Goal: Transaction & Acquisition: Book appointment/travel/reservation

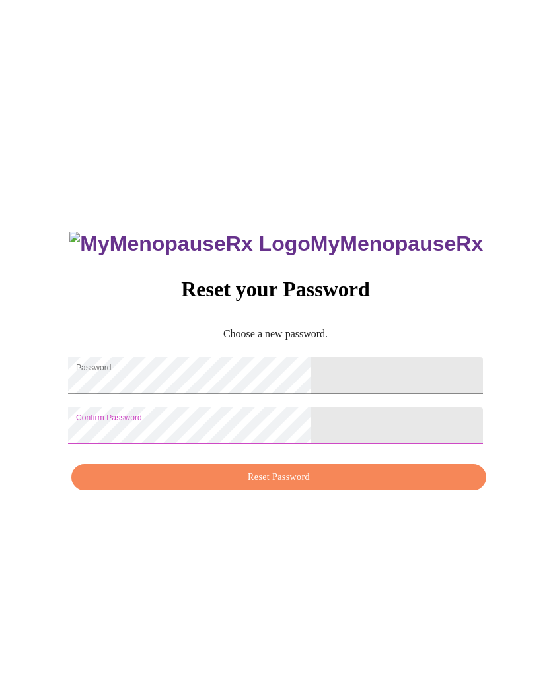
click at [349, 486] on span "Reset Password" at bounding box center [278, 477] width 384 height 17
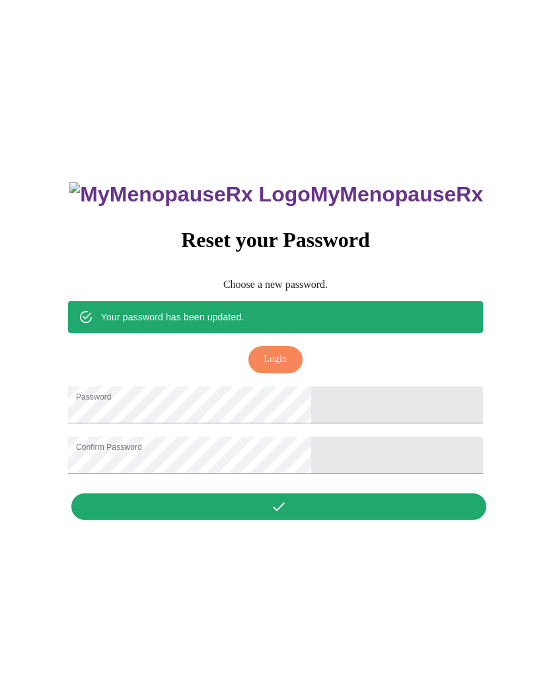
click at [290, 346] on button "Login" at bounding box center [274, 359] width 53 height 27
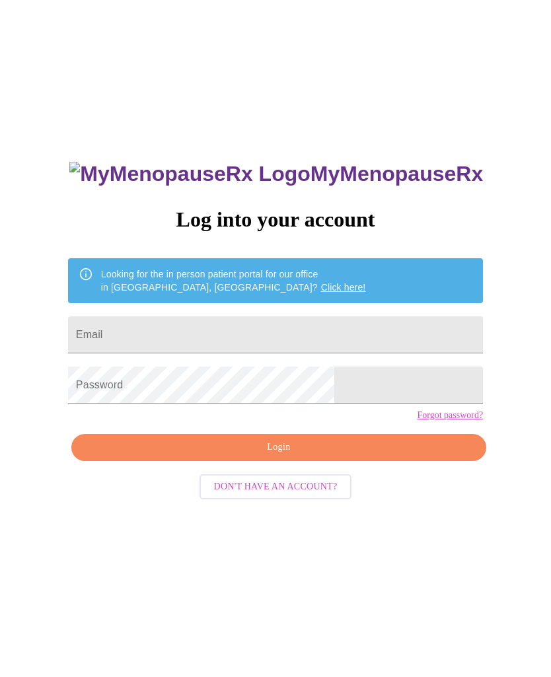
click at [275, 332] on input "Email" at bounding box center [275, 334] width 415 height 37
type input "[PERSON_NAME][EMAIL_ADDRESS][PERSON_NAME][DOMAIN_NAME]"
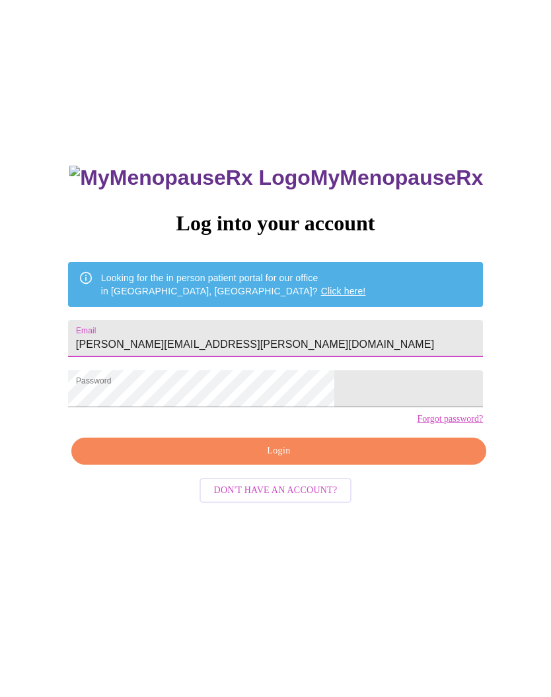
click at [294, 460] on span "Login" at bounding box center [278, 451] width 384 height 17
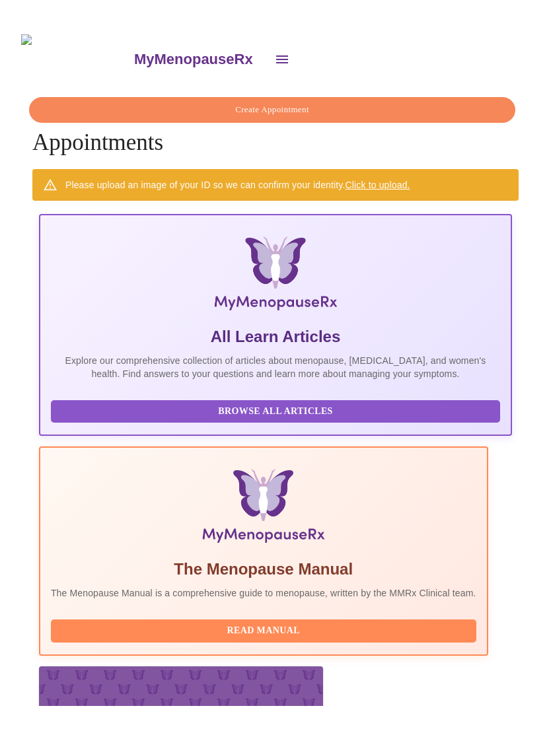
scroll to position [0, 396]
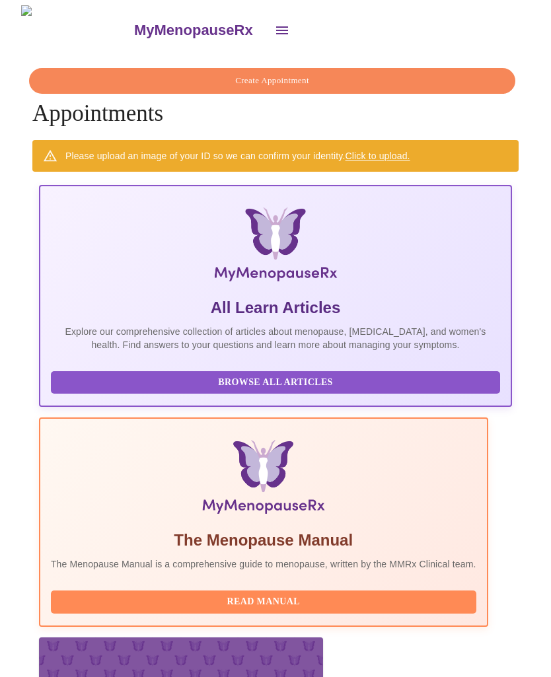
click at [271, 73] on span "Create Appointment" at bounding box center [272, 80] width 456 height 15
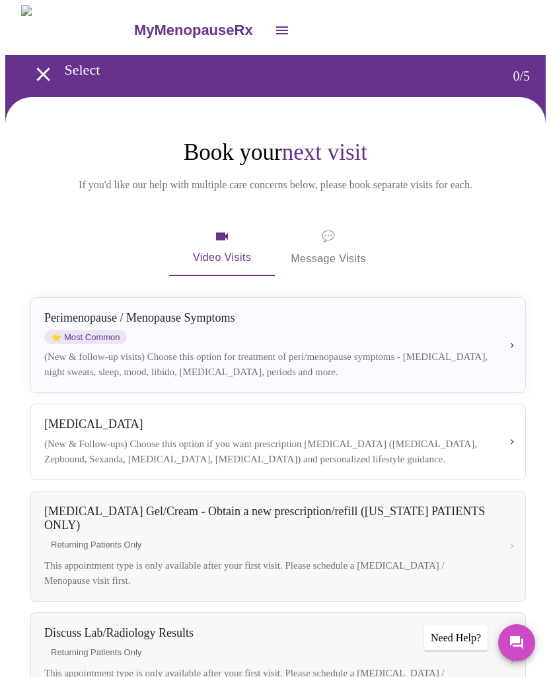
click at [164, 344] on div "Perimenopause / Menopause Symptoms ⭐ Most Common" at bounding box center [267, 327] width 446 height 33
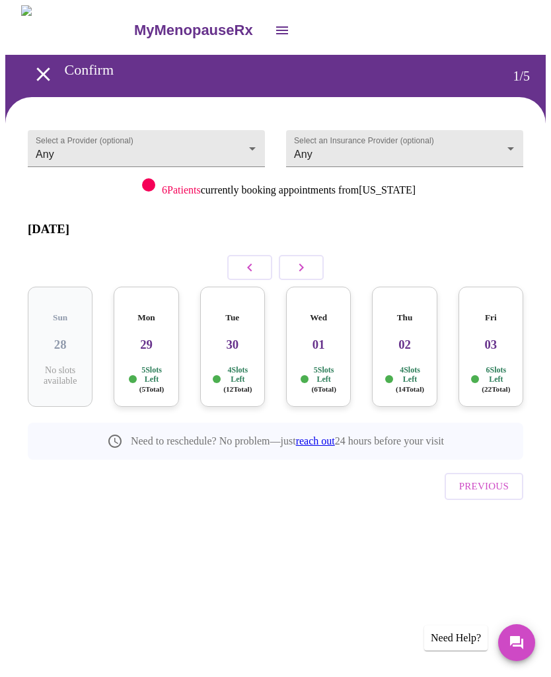
click at [141, 365] on p "5 Slots Left ( 5 Total)" at bounding box center [151, 379] width 25 height 28
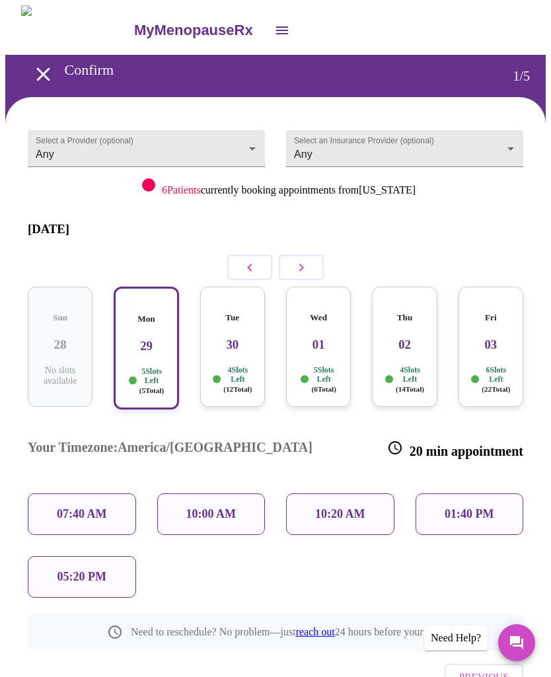
click at [76, 570] on p "05:20 PM" at bounding box center [81, 577] width 49 height 14
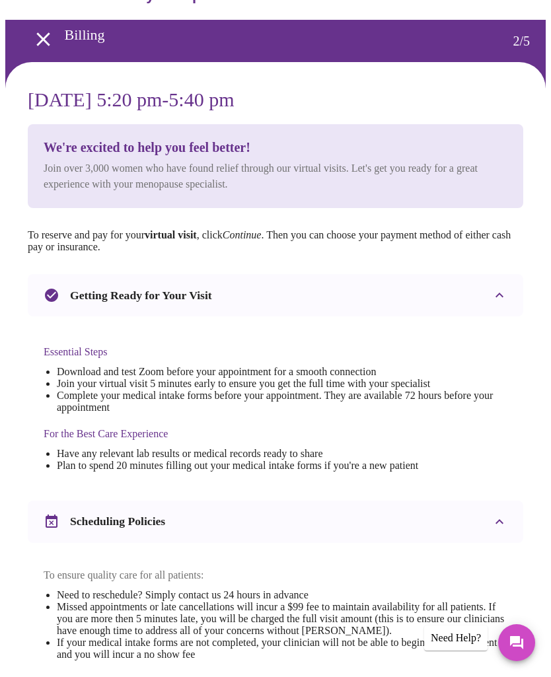
scroll to position [26, 0]
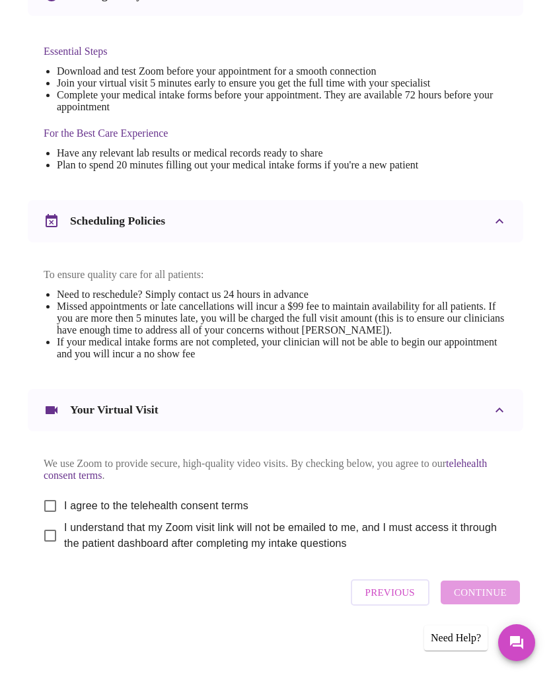
scroll to position [370, 0]
click at [44, 501] on input "I agree to the telehealth consent terms" at bounding box center [50, 506] width 28 height 28
checkbox input "true"
click at [39, 537] on input "I understand that my Zoom visit link will not be emailed to me, and I must acce…" at bounding box center [50, 536] width 28 height 28
checkbox input "true"
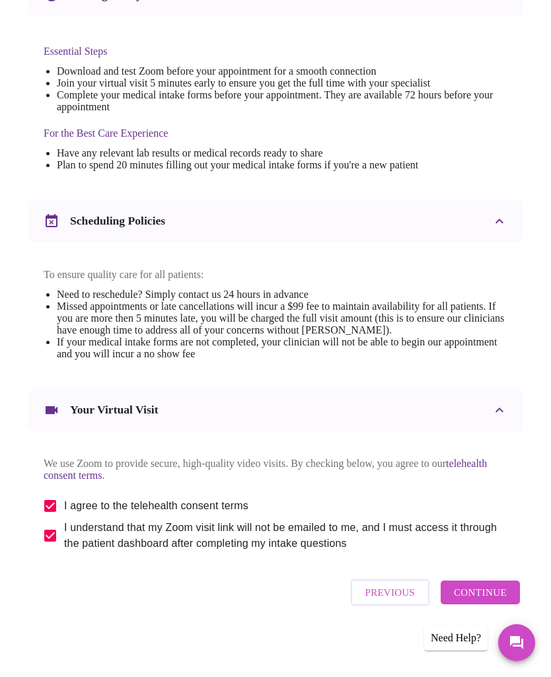
click at [503, 594] on span "Continue" at bounding box center [480, 592] width 53 height 17
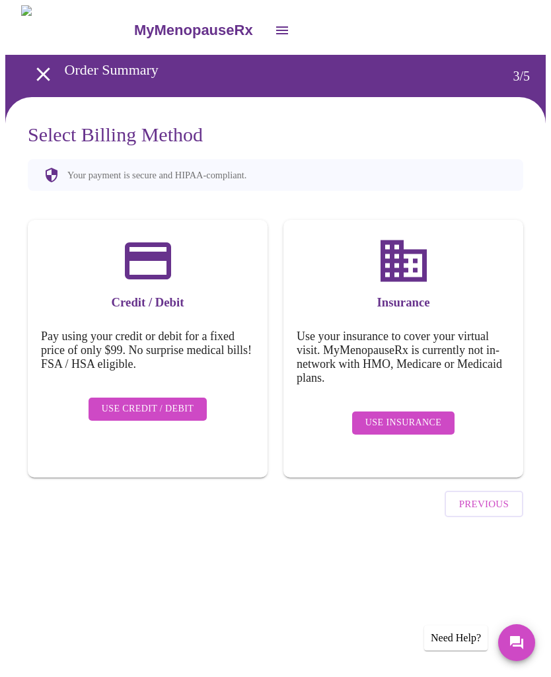
click at [405, 415] on span "Use Insurance" at bounding box center [403, 423] width 76 height 17
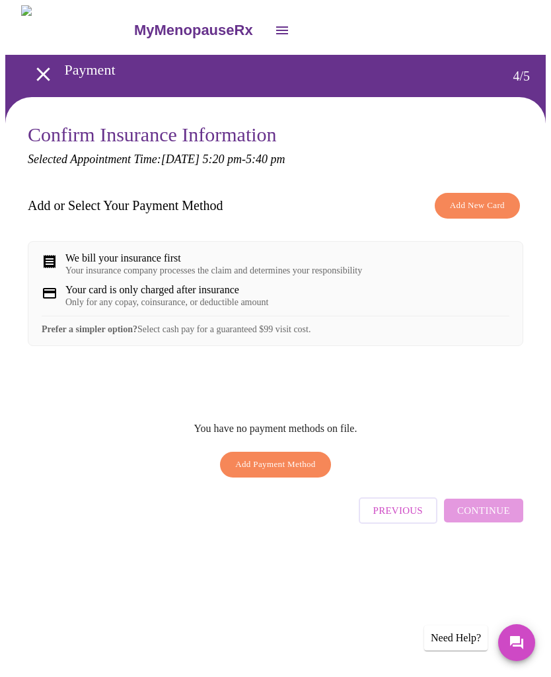
click at [487, 203] on span "Add New Card" at bounding box center [477, 205] width 55 height 15
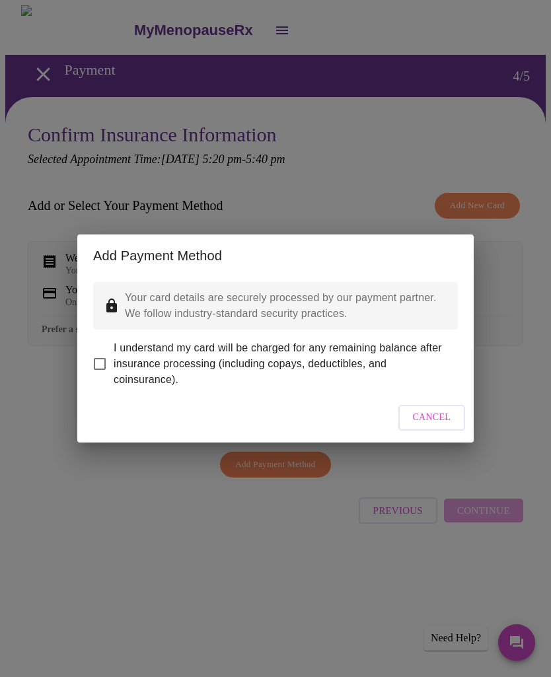
click at [103, 356] on input "I understand my card will be charged for any remaining balance after insurance …" at bounding box center [100, 364] width 28 height 28
checkbox input "true"
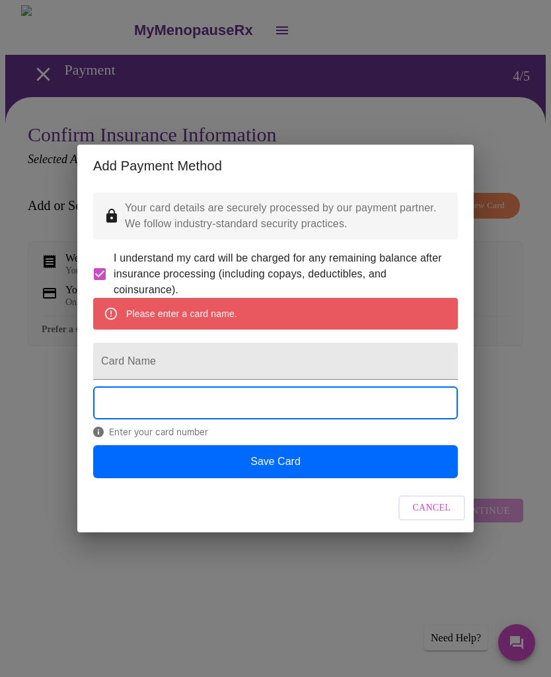
click at [126, 367] on input "Card Name" at bounding box center [275, 361] width 364 height 37
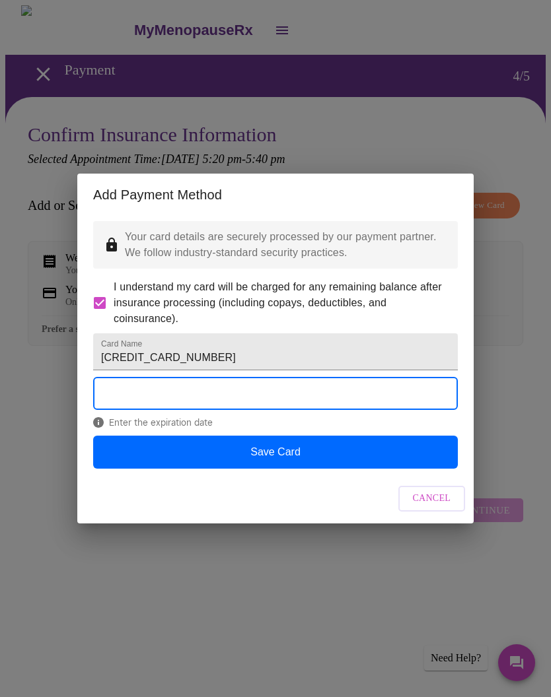
click at [224, 353] on input "4482615520738828" at bounding box center [275, 351] width 364 height 37
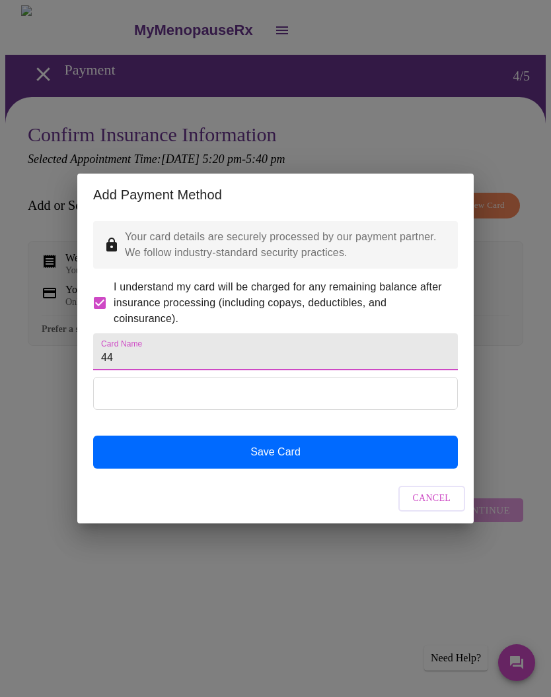
type input "4"
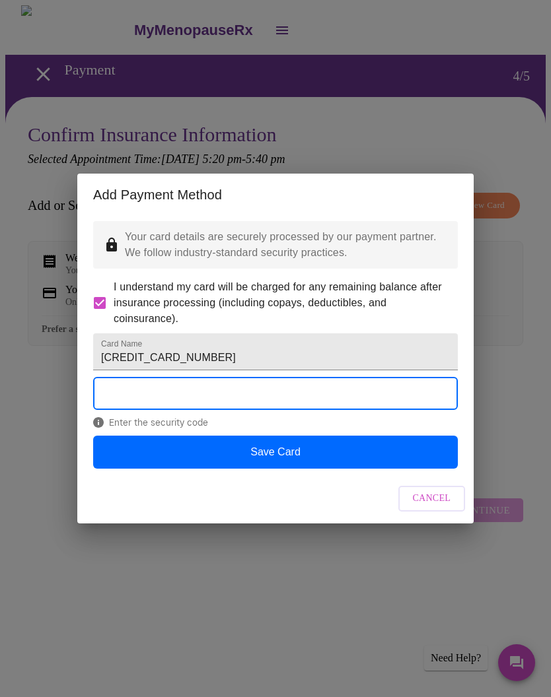
click at [297, 469] on button "Save Card" at bounding box center [275, 452] width 364 height 33
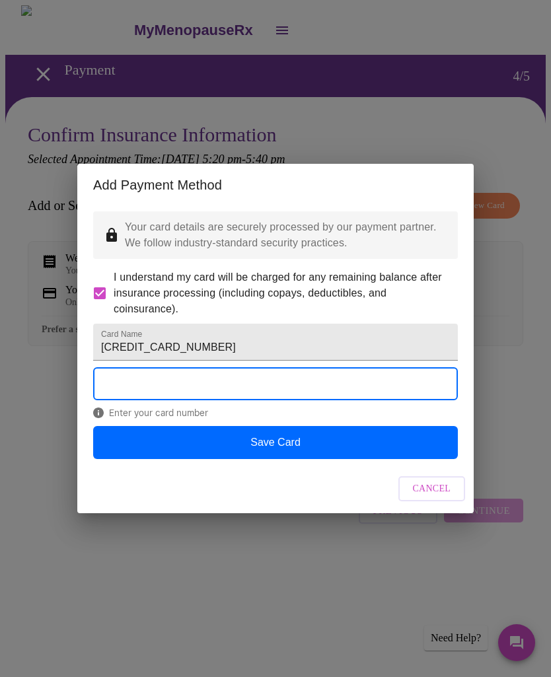
click at [270, 459] on button "Save Card" at bounding box center [275, 442] width 364 height 33
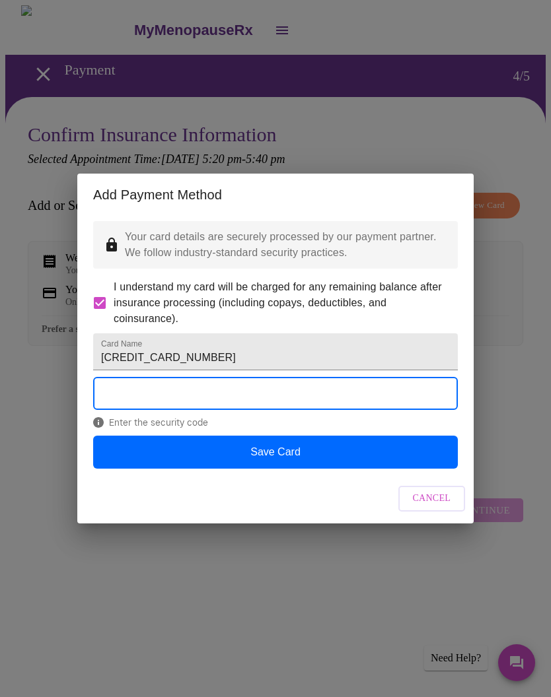
click at [273, 469] on button "Save Card" at bounding box center [275, 452] width 364 height 33
click at [291, 466] on button "Save Card" at bounding box center [275, 452] width 364 height 33
click at [216, 357] on input "4147202741219628" at bounding box center [275, 351] width 364 height 37
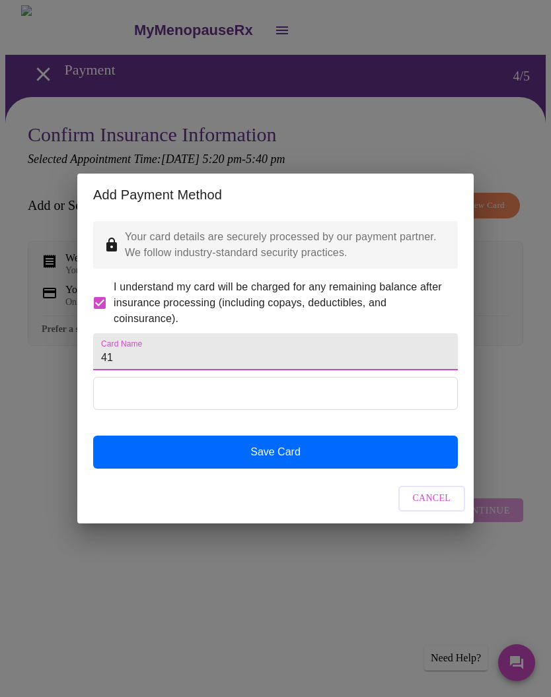
type input "4"
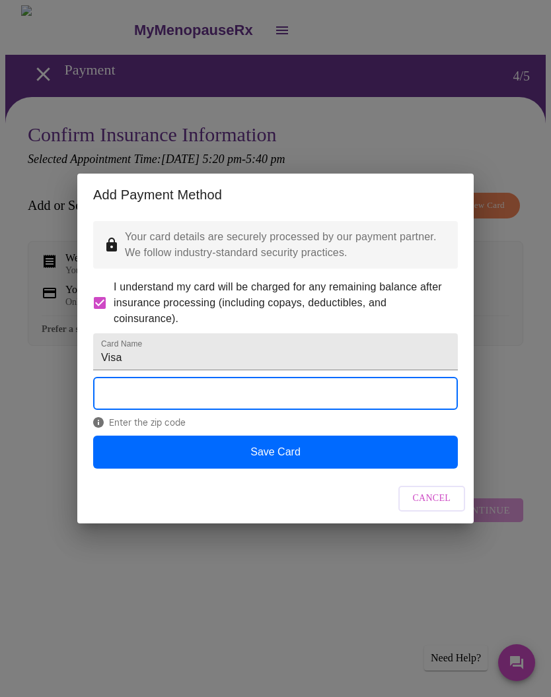
click at [144, 353] on input "Visa" at bounding box center [275, 351] width 364 height 37
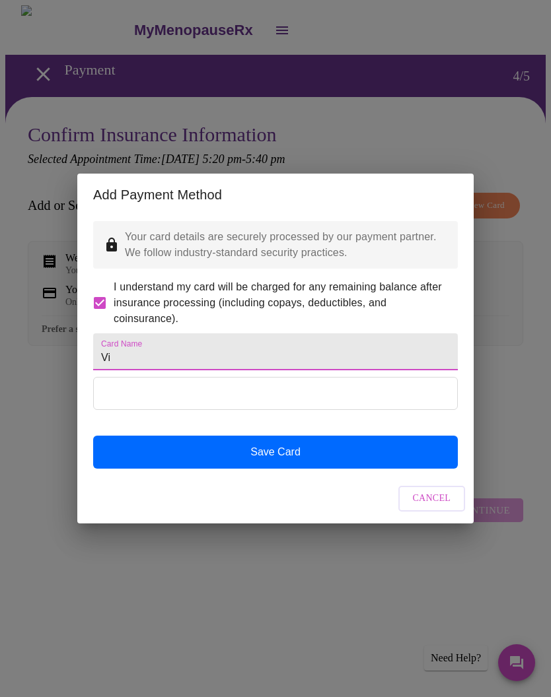
type input "V"
type input "Sapphire"
click at [287, 468] on button "Save Card" at bounding box center [275, 452] width 364 height 33
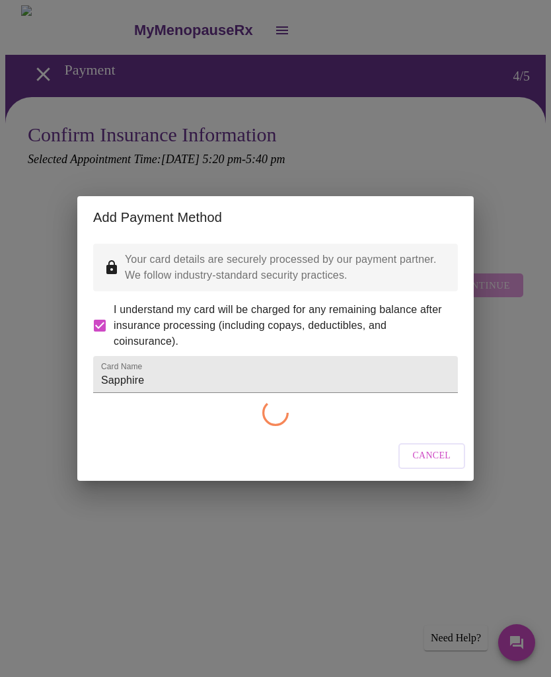
checkbox input "false"
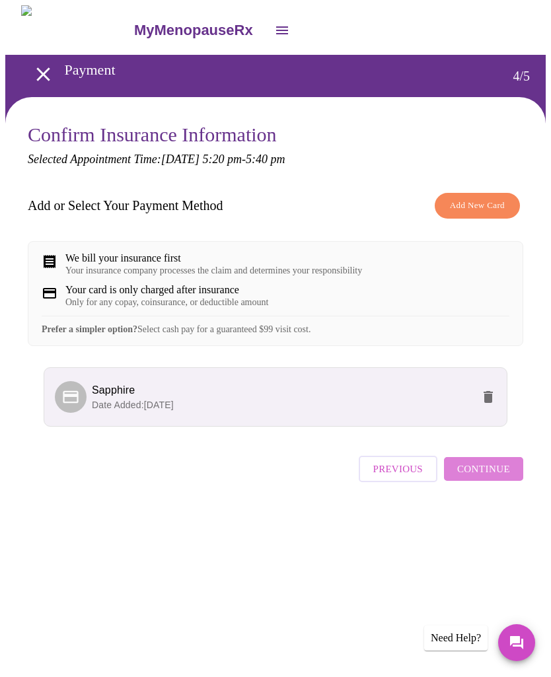
click at [497, 477] on span "Continue" at bounding box center [483, 468] width 53 height 17
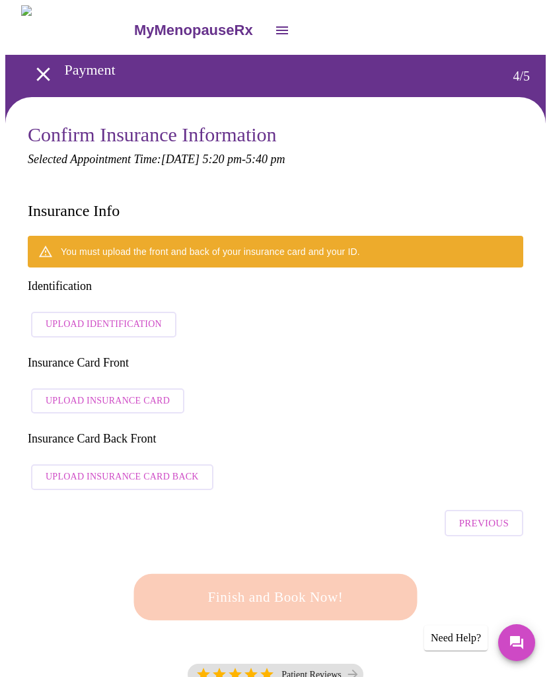
click at [129, 316] on span "Upload Identification" at bounding box center [104, 324] width 116 height 17
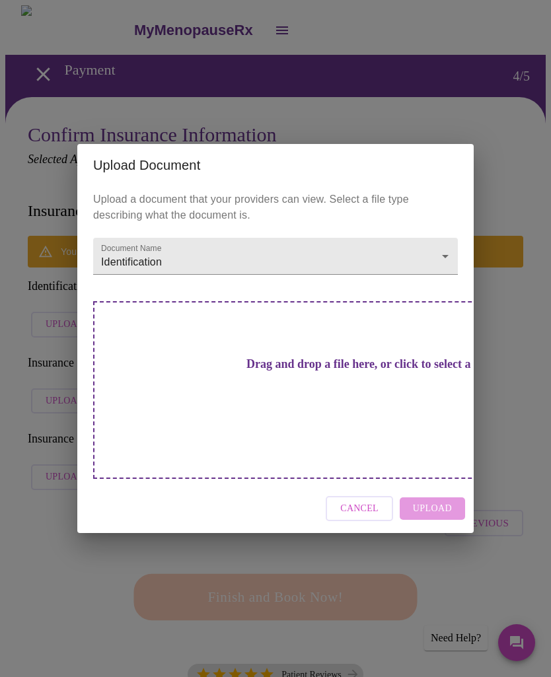
click at [305, 371] on h3 "Drag and drop a file here, or click to select a file" at bounding box center [368, 364] width 364 height 14
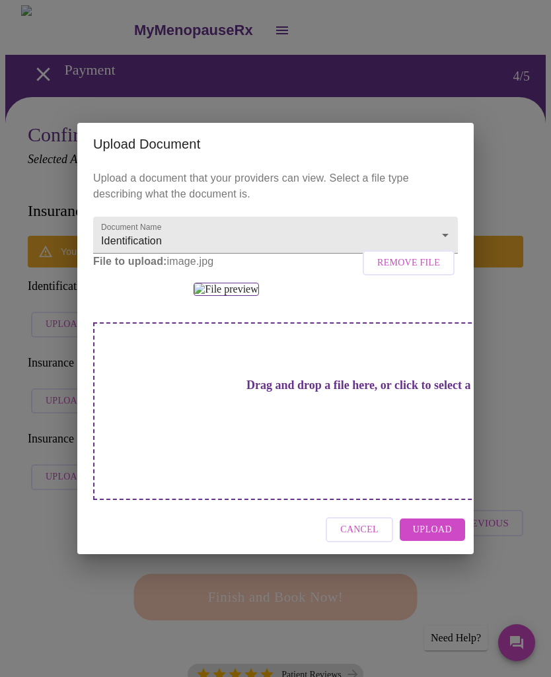
click at [431, 538] on span "Upload" at bounding box center [432, 530] width 39 height 17
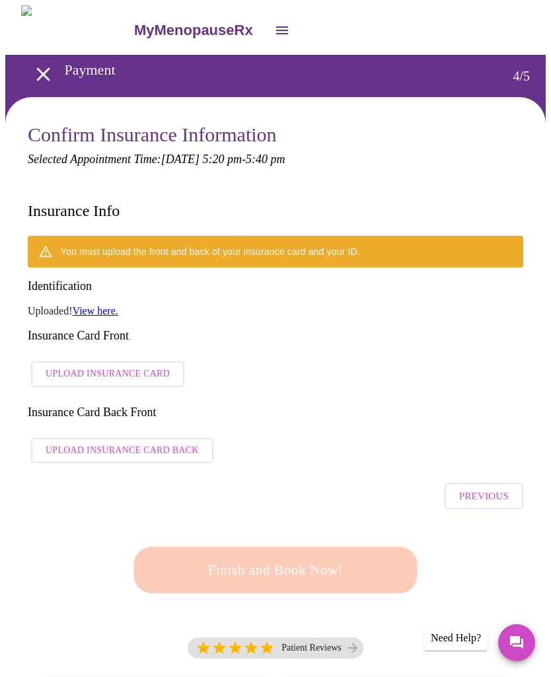
click at [115, 366] on span "Upload Insurance Card" at bounding box center [108, 374] width 124 height 17
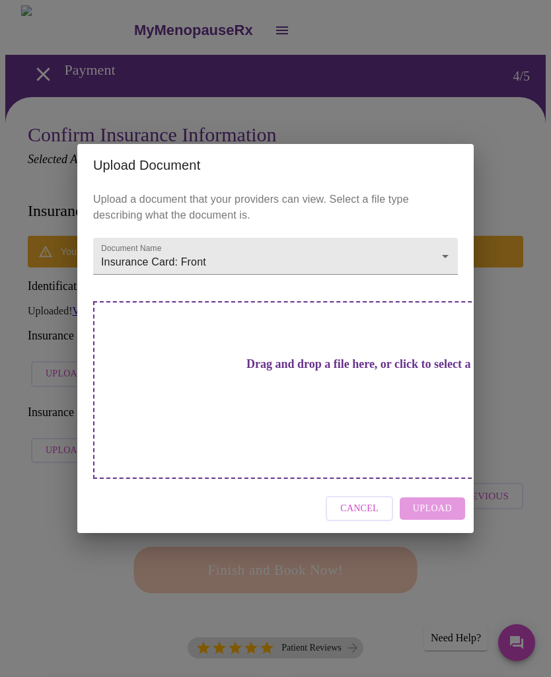
click at [436, 485] on div "Cancel Upload" at bounding box center [275, 509] width 396 height 50
click at [270, 371] on h3 "Drag and drop a file here, or click to select a file" at bounding box center [368, 364] width 364 height 14
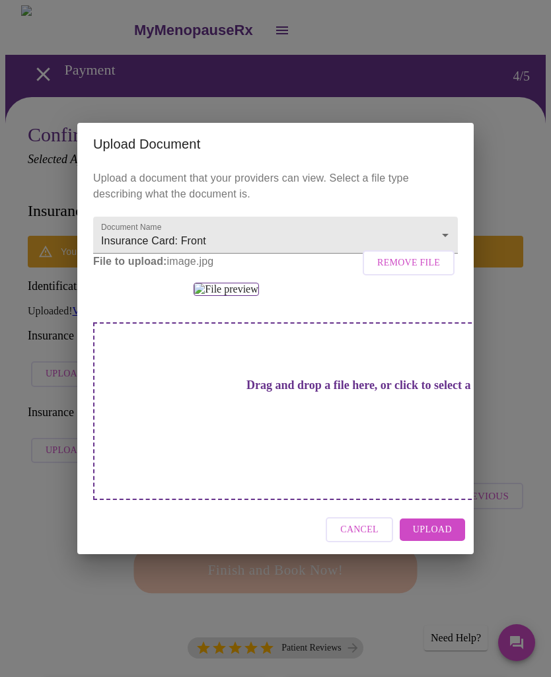
click at [442, 538] on span "Upload" at bounding box center [432, 530] width 39 height 17
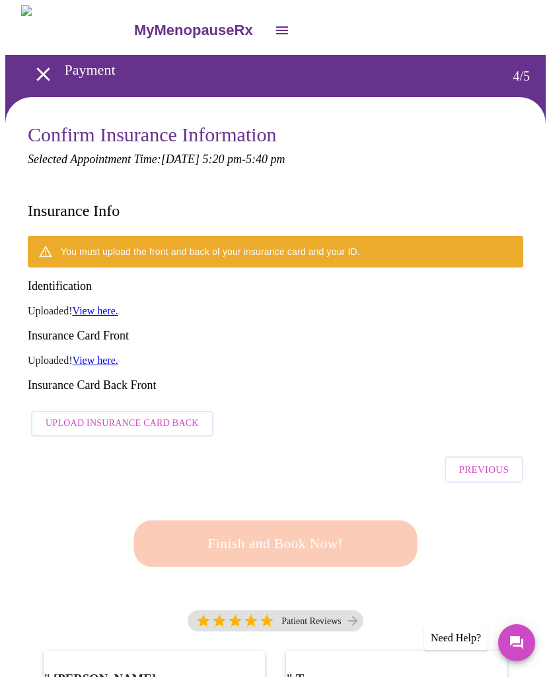
click at [102, 305] on link "View here." at bounding box center [96, 310] width 46 height 11
click at [98, 305] on link "View here." at bounding box center [96, 310] width 46 height 11
click at [99, 305] on link "View here." at bounding box center [96, 310] width 46 height 11
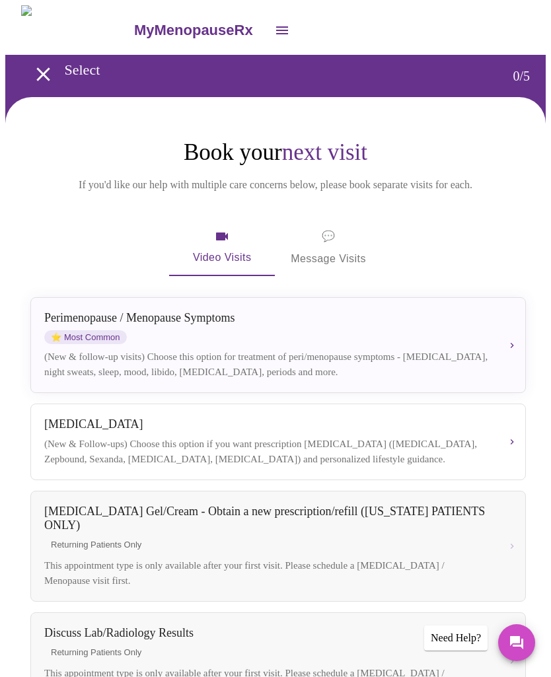
click at [228, 340] on div "Perimenopause / Menopause Symptoms ⭐ Most Common" at bounding box center [267, 327] width 446 height 33
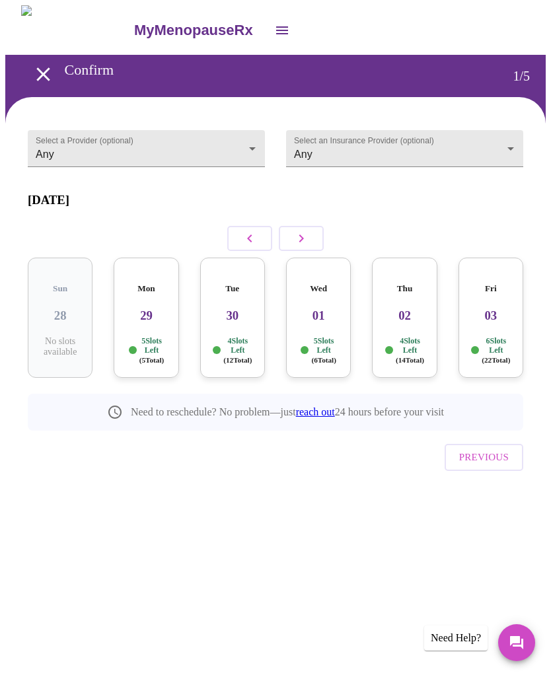
click at [147, 317] on div "Mon 29 5 Slots Left ( 5 Total)" at bounding box center [146, 318] width 65 height 120
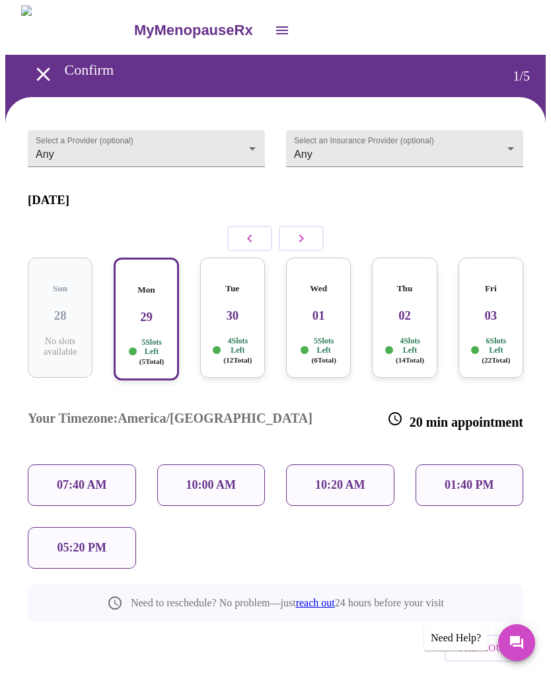
click at [80, 541] on p "05:20 PM" at bounding box center [81, 548] width 49 height 14
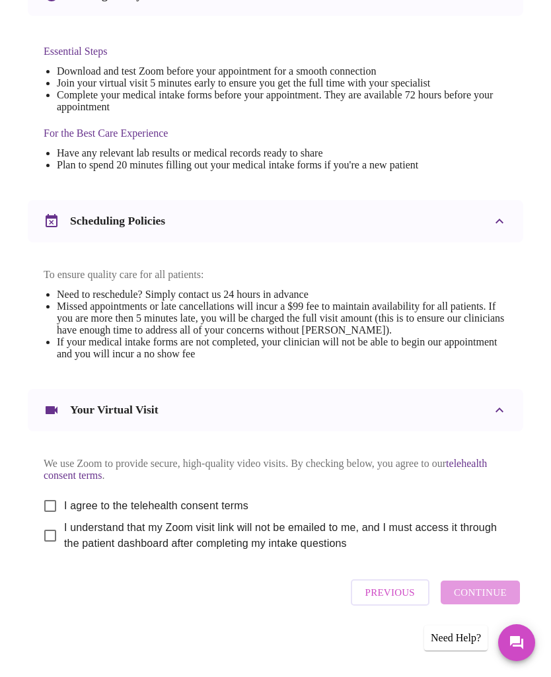
scroll to position [370, 0]
click at [48, 508] on input "I agree to the telehealth consent terms" at bounding box center [50, 506] width 28 height 28
checkbox input "true"
click at [41, 540] on input "I understand that my Zoom visit link will not be emailed to me, and I must acce…" at bounding box center [50, 536] width 28 height 28
checkbox input "true"
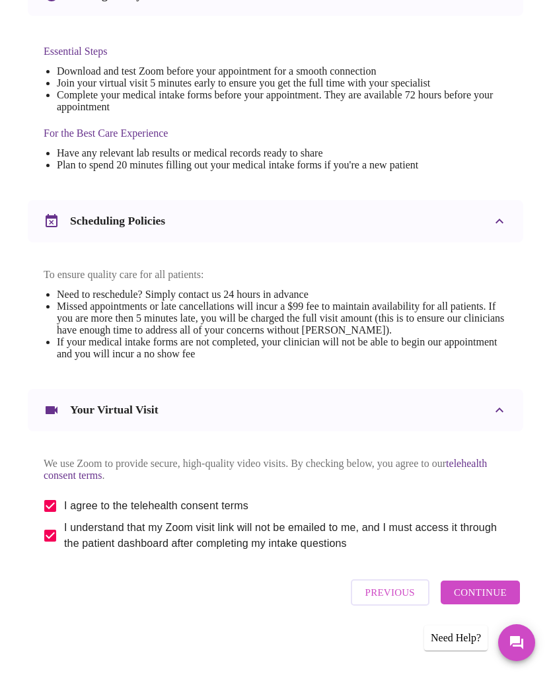
click at [483, 598] on span "Continue" at bounding box center [480, 592] width 53 height 17
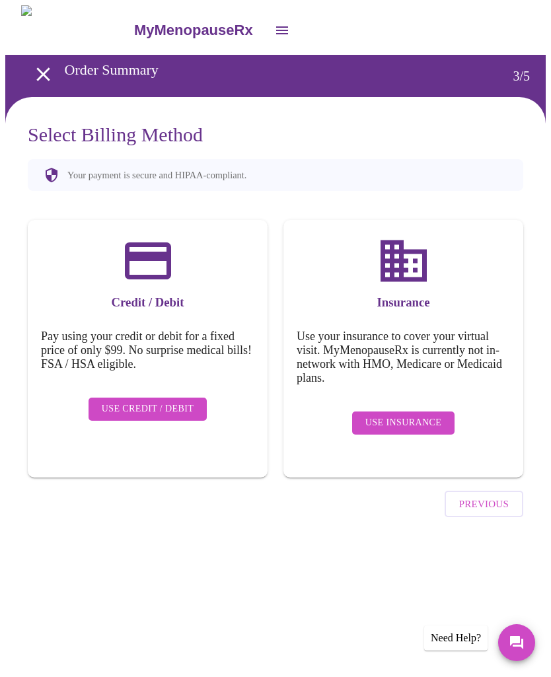
click at [405, 417] on span "Use Insurance" at bounding box center [403, 423] width 76 height 17
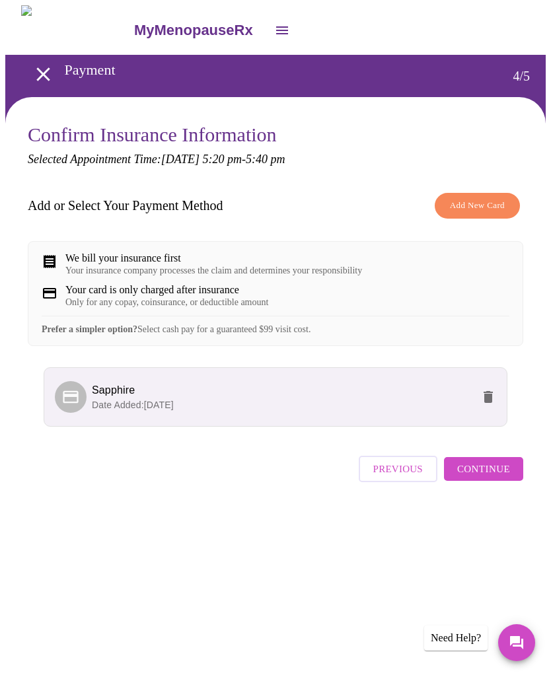
click at [493, 477] on span "Continue" at bounding box center [483, 468] width 53 height 17
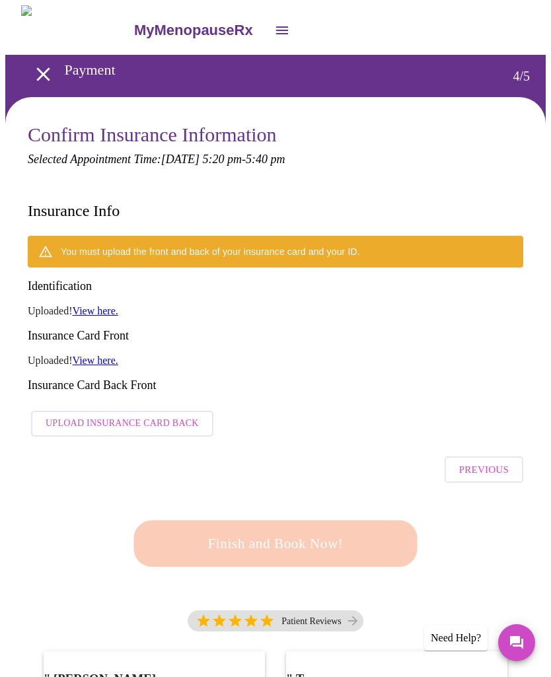
click at [98, 305] on link "View here." at bounding box center [96, 310] width 46 height 11
click at [102, 305] on link "View here." at bounding box center [96, 310] width 46 height 11
click at [96, 415] on span "Upload Insurance Card Back" at bounding box center [122, 423] width 153 height 17
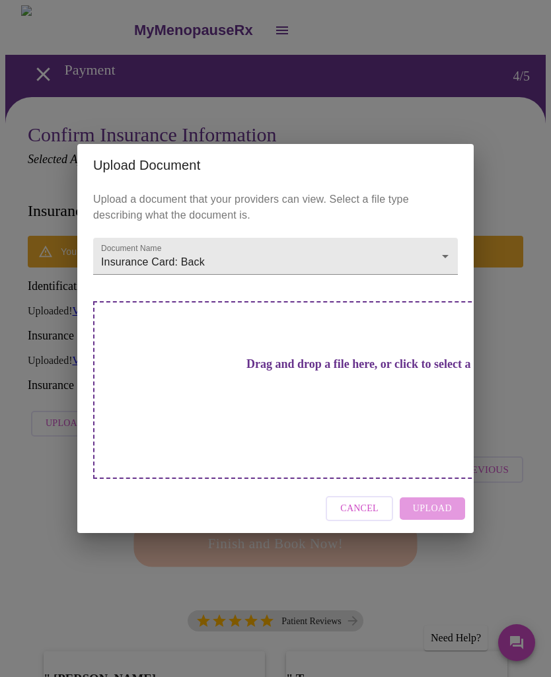
click at [336, 371] on h3 "Drag and drop a file here, or click to select a file" at bounding box center [368, 364] width 364 height 14
click at [289, 371] on h3 "Drag and drop a file here, or click to select a file" at bounding box center [368, 364] width 364 height 14
click at [277, 371] on h3 "Drag and drop a file here, or click to select a file" at bounding box center [368, 364] width 364 height 14
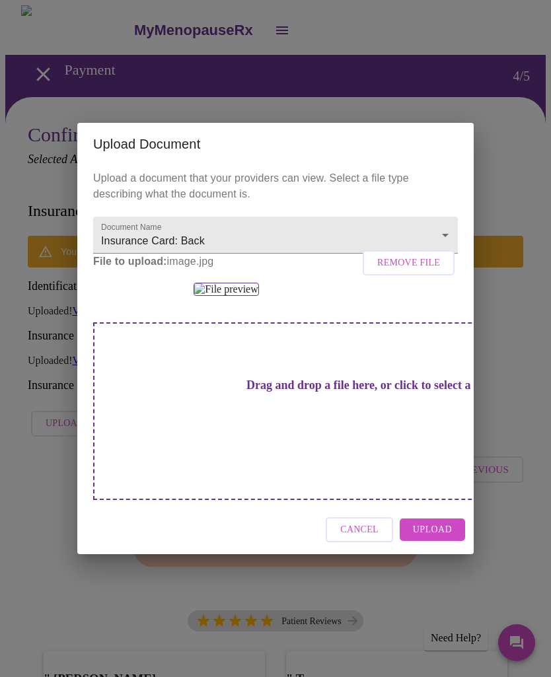
click at [447, 538] on span "Upload" at bounding box center [432, 530] width 39 height 17
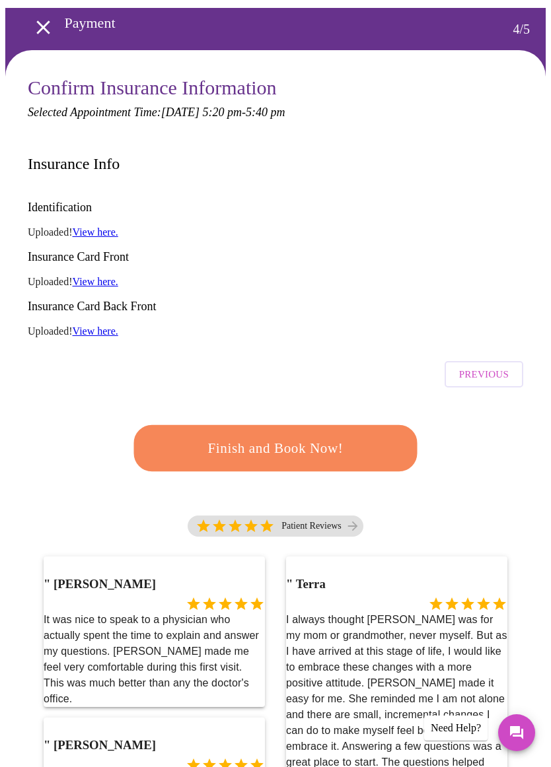
scroll to position [49, 0]
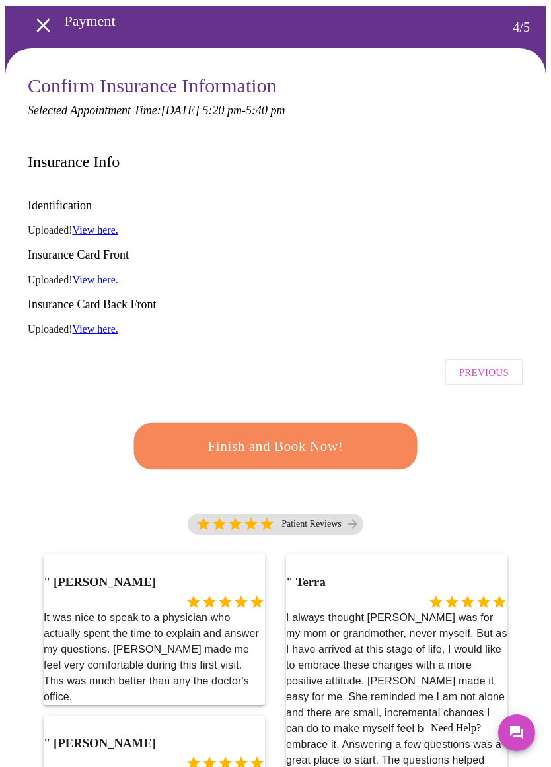
click at [293, 434] on span "Finish and Book Now!" at bounding box center [275, 446] width 245 height 24
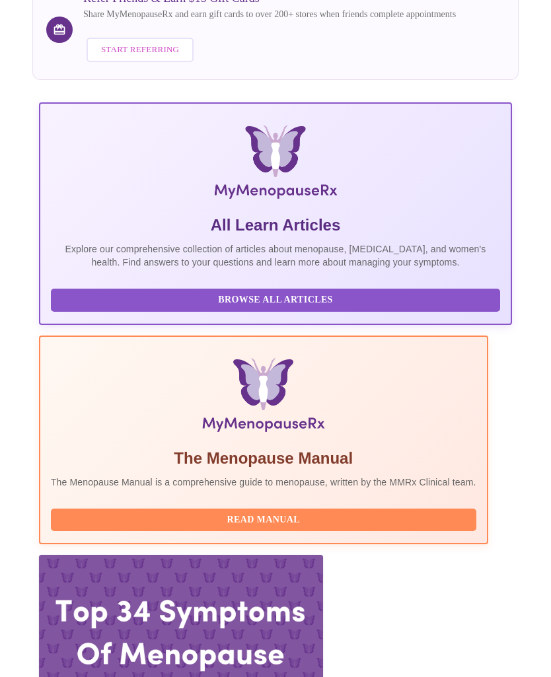
scroll to position [159, 0]
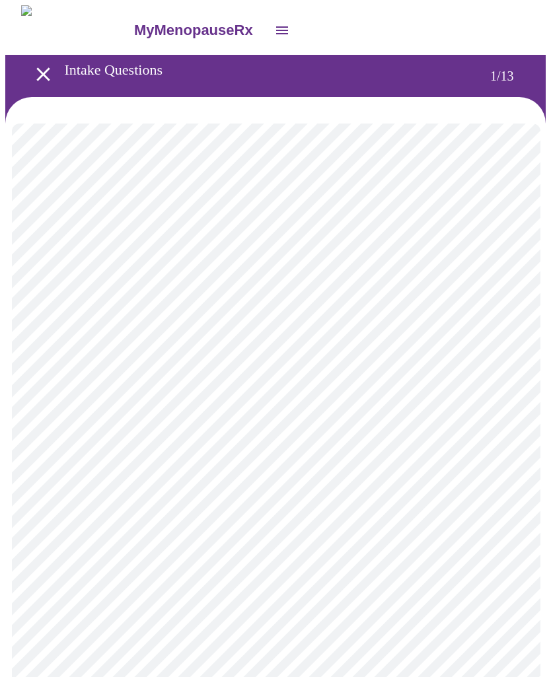
click at [5, 274] on div at bounding box center [275, 657] width 540 height 1120
click at [510, 293] on body "MyMenopauseRx Intake Questions 1 / 13" at bounding box center [275, 611] width 540 height 1212
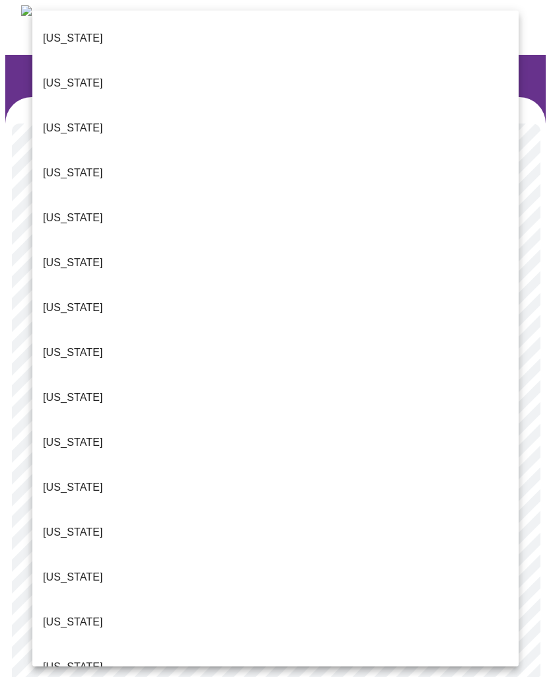
click at [81, 255] on p "Colorado" at bounding box center [73, 263] width 60 height 16
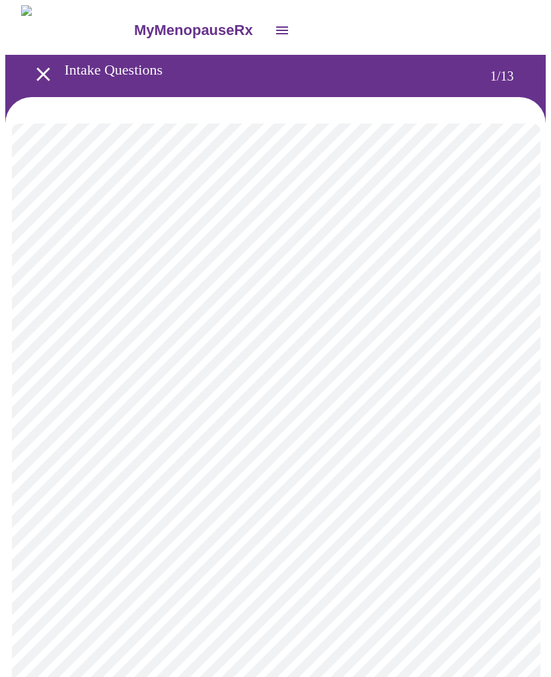
click at [270, 384] on body "MyMenopauseRx Intake Questions 1 / 13" at bounding box center [275, 607] width 540 height 1204
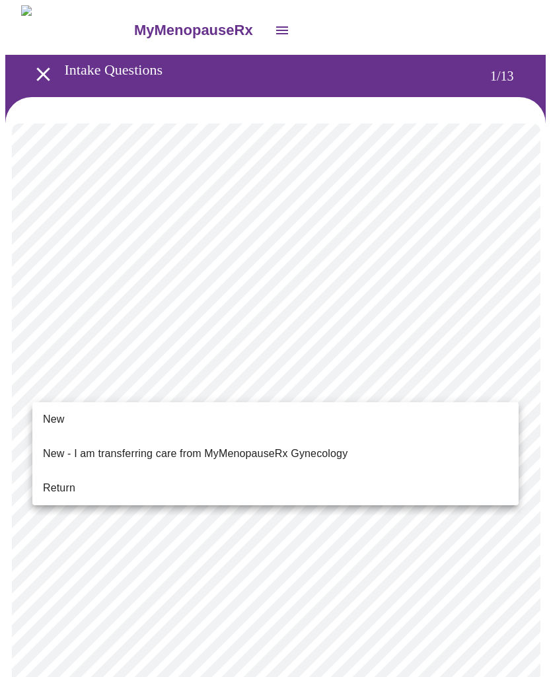
click at [56, 422] on span "New" at bounding box center [53, 419] width 21 height 16
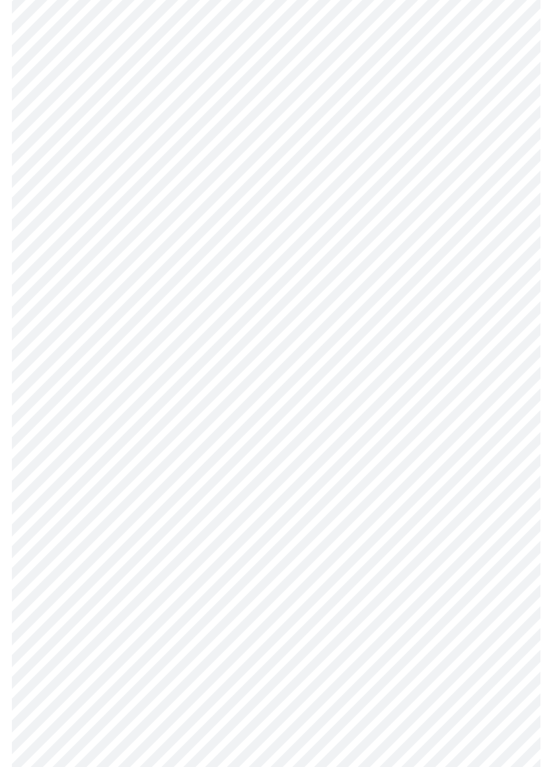
scroll to position [341, 0]
click at [280, 662] on body "MyMenopauseRx Intake Questions 1 / 13" at bounding box center [275, 257] width 540 height 1187
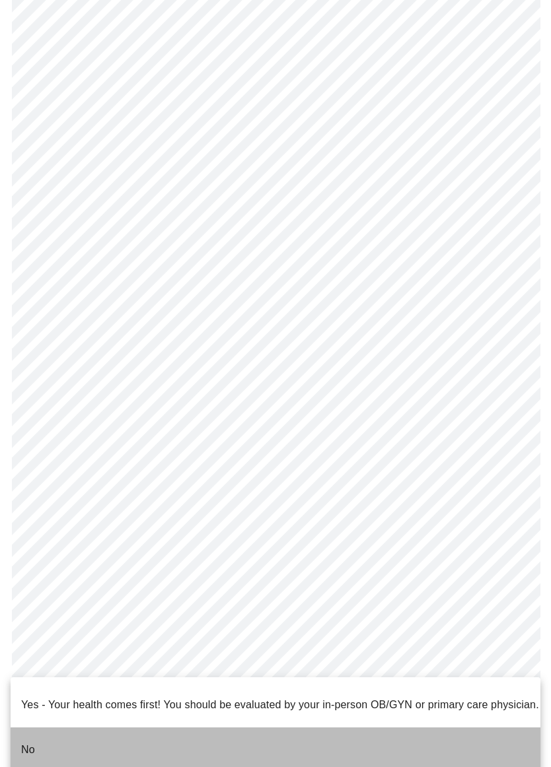
click at [32, 676] on p "No" at bounding box center [28, 750] width 14 height 16
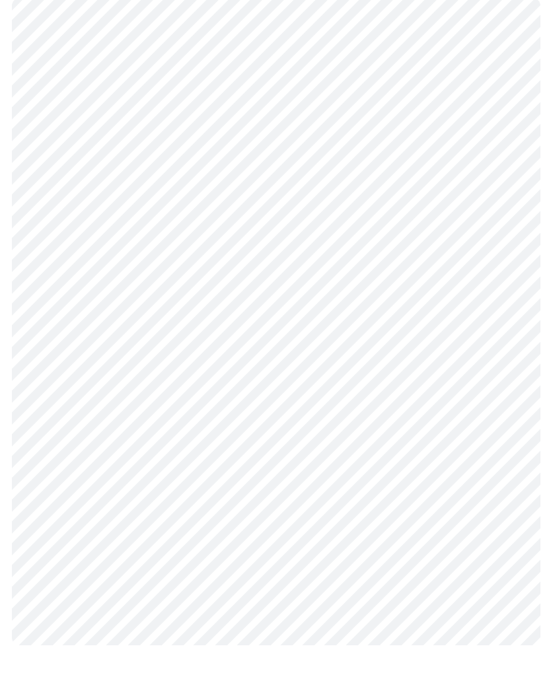
scroll to position [0, 0]
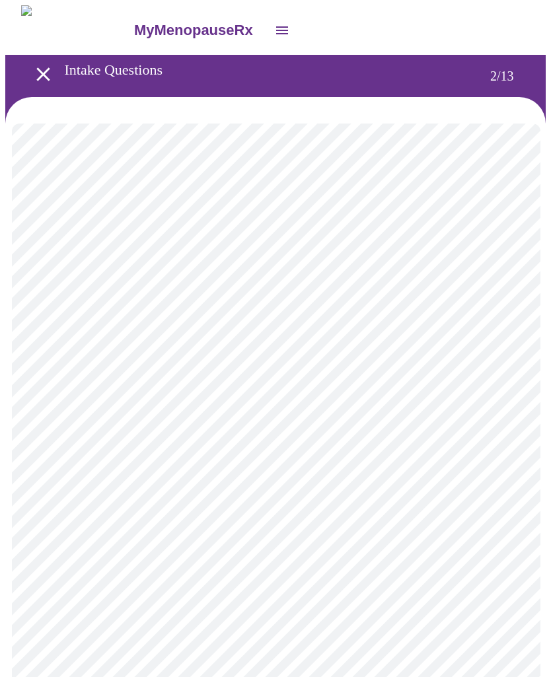
click at [503, 270] on body "MyMenopauseRx Intake Questions 2 / 13" at bounding box center [275, 401] width 540 height 792
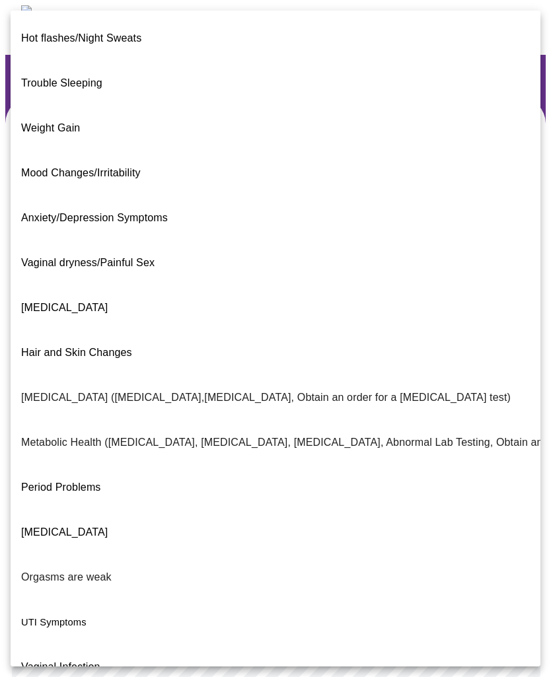
click at [104, 167] on span "Mood Changes/Irritability" at bounding box center [81, 172] width 120 height 11
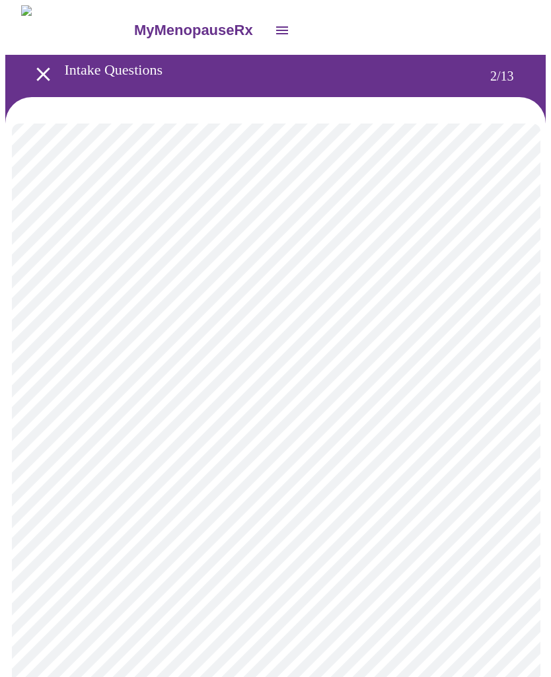
click at [505, 279] on body "MyMenopauseRx Intake Questions 2 / 13" at bounding box center [275, 397] width 540 height 784
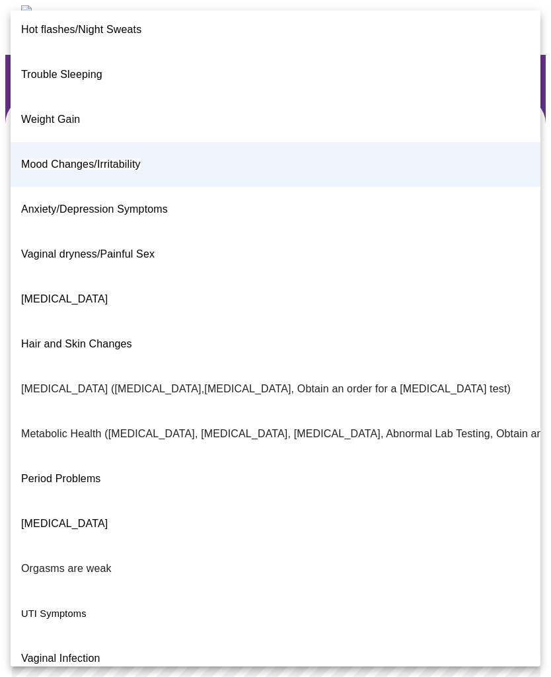
scroll to position [7, 0]
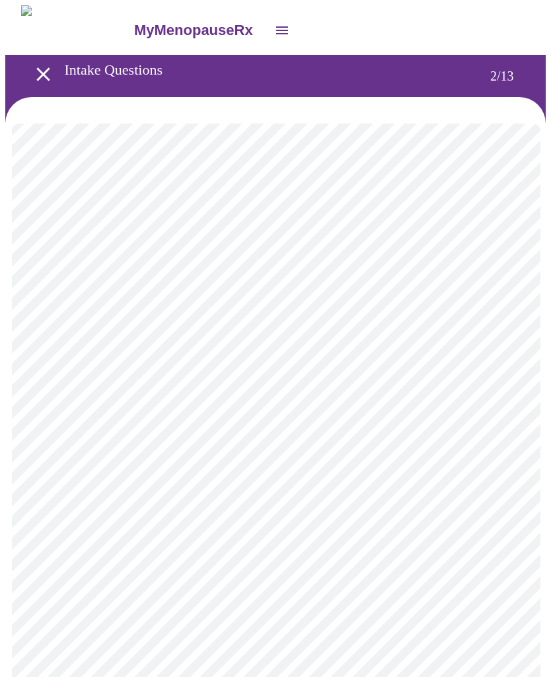
click at [506, 271] on body "MyMenopauseRx Intake Questions 2 / 13" at bounding box center [275, 397] width 540 height 784
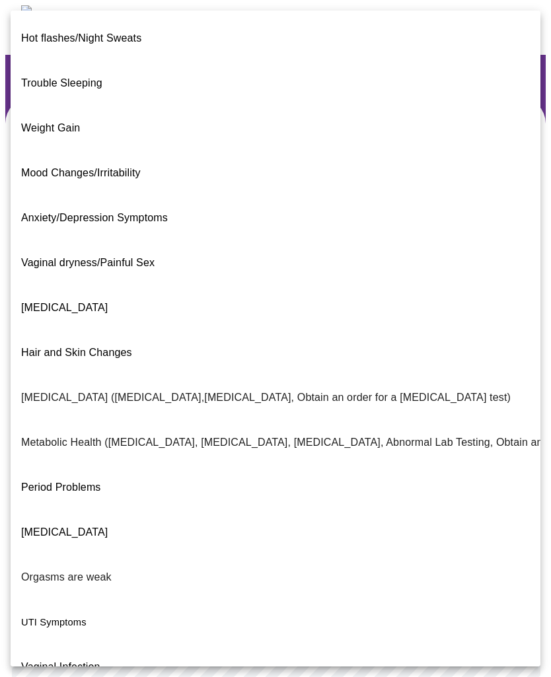
scroll to position [2, 0]
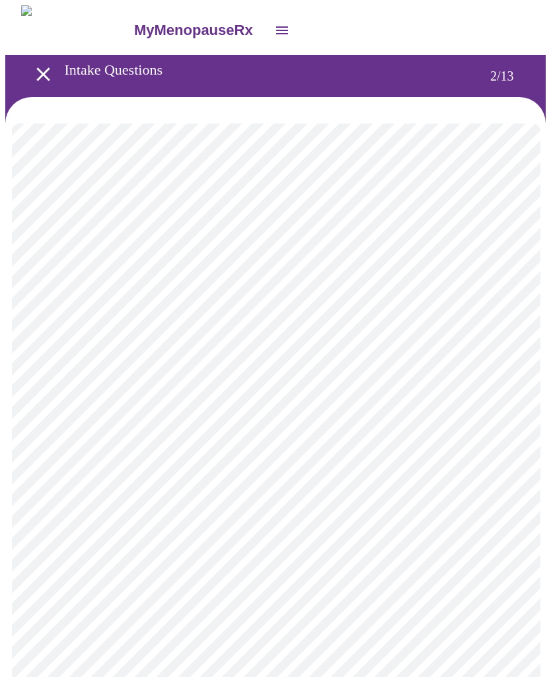
click at [512, 408] on body "MyMenopauseRx Intake Questions 2 / 13" at bounding box center [275, 397] width 540 height 784
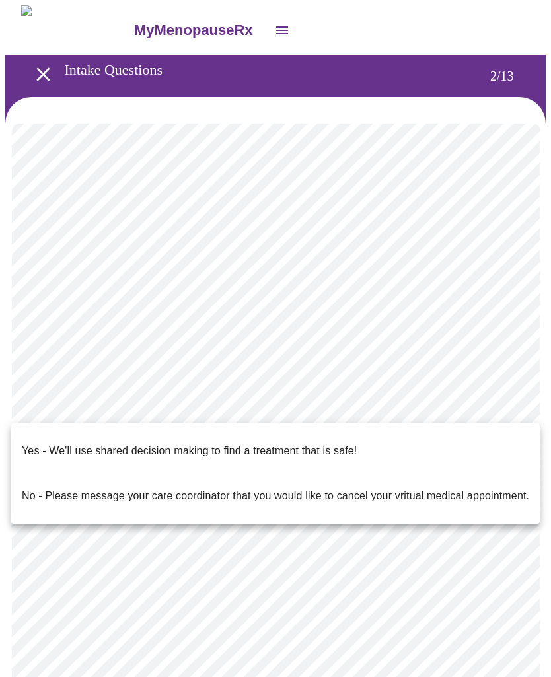
click at [320, 443] on p "Yes - We'll use shared decision making to find a treatment that is safe!" at bounding box center [189, 451] width 335 height 16
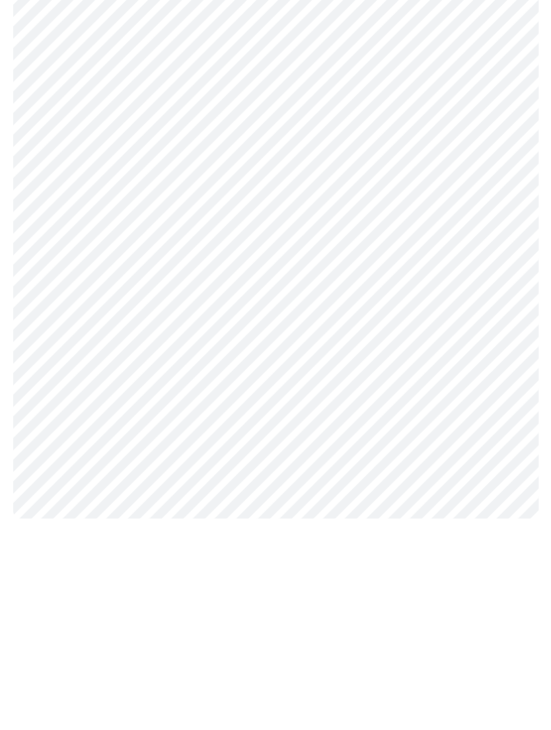
scroll to position [0, 0]
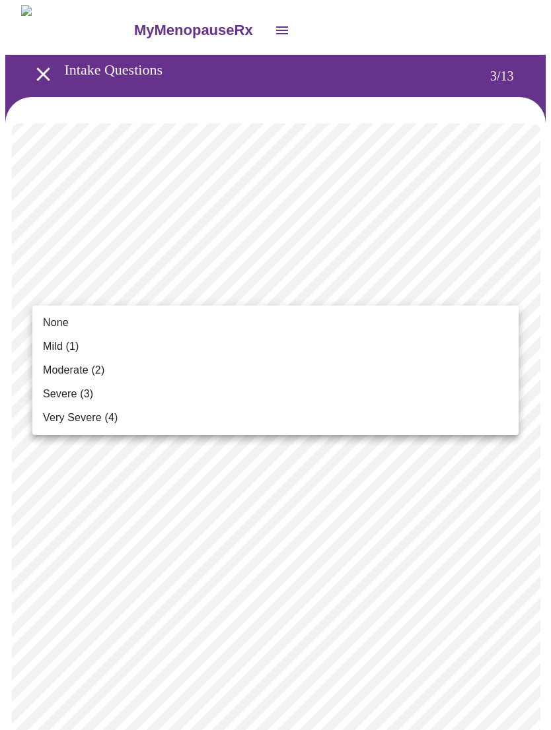
click at [67, 345] on span "Mild (1)" at bounding box center [61, 347] width 36 height 16
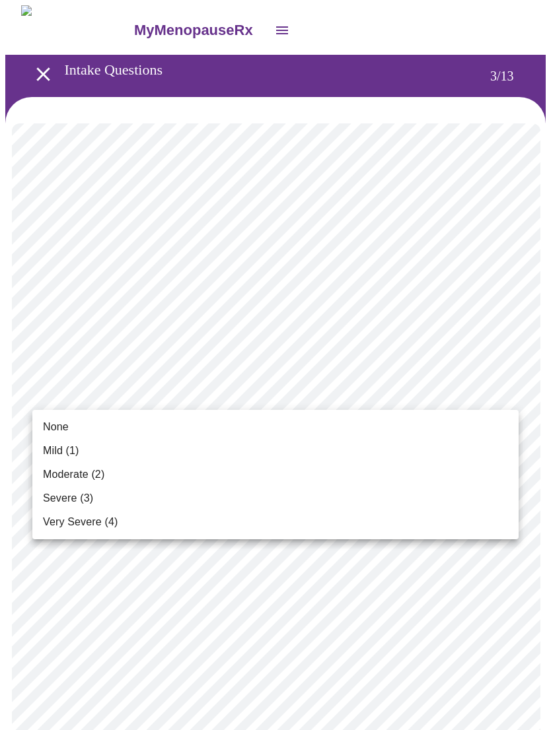
click at [64, 456] on span "Mild (1)" at bounding box center [61, 451] width 36 height 16
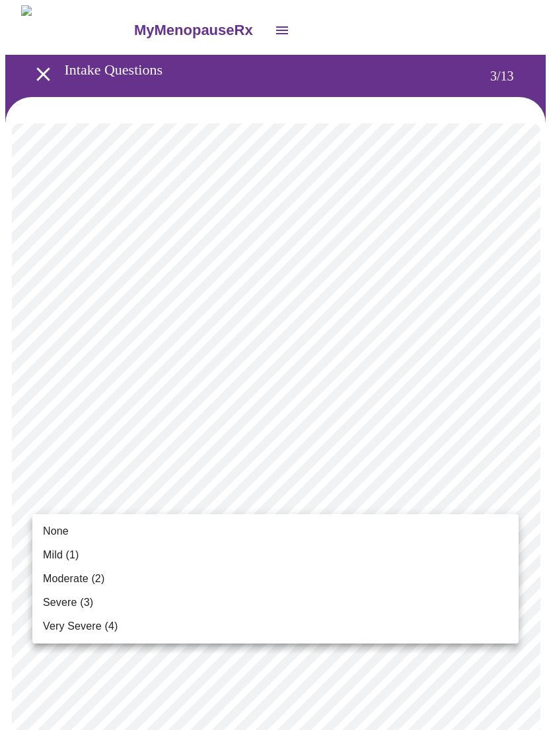
click at [65, 560] on span "Mild (1)" at bounding box center [61, 555] width 36 height 16
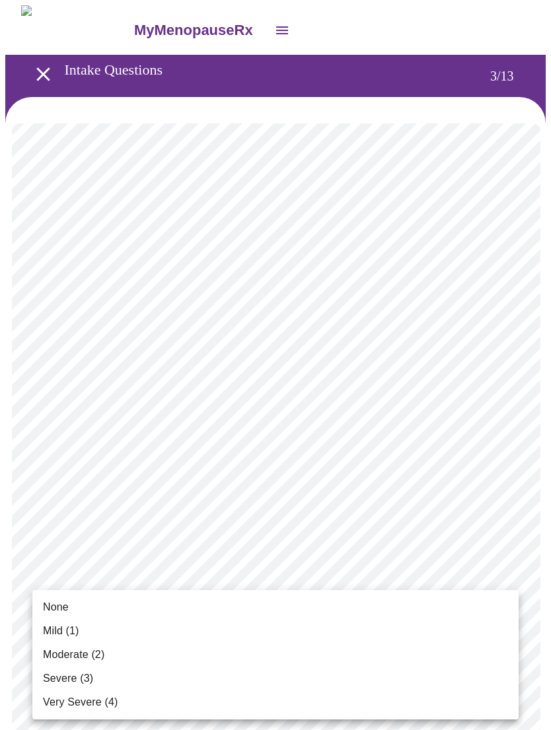
click at [84, 655] on span "Moderate (2)" at bounding box center [73, 655] width 61 height 16
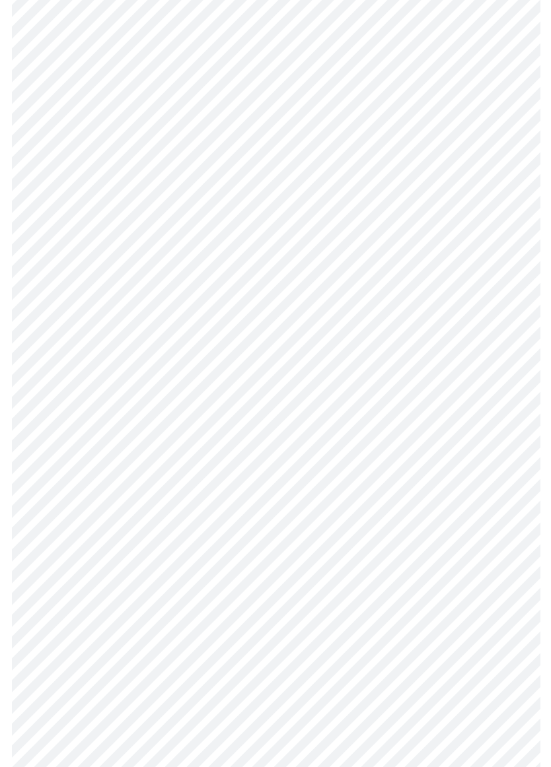
scroll to position [277, 0]
click at [254, 414] on body "MyMenopauseRx Intake Questions 3 / 13" at bounding box center [275, 568] width 540 height 1678
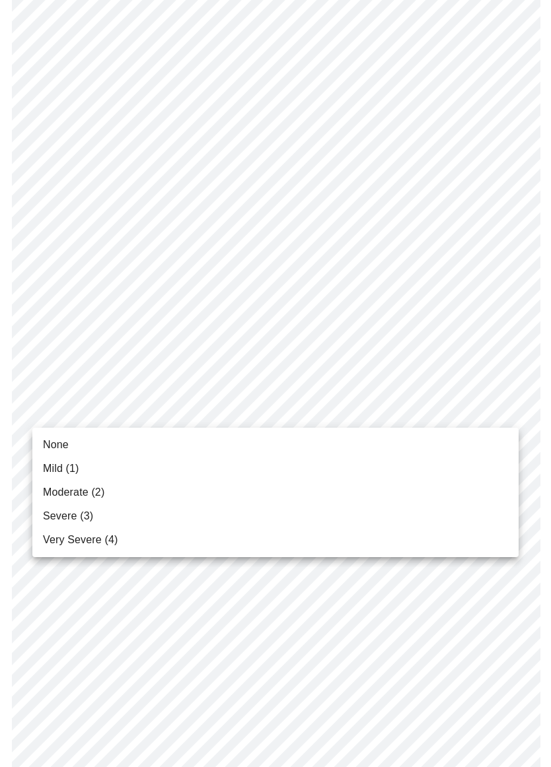
click at [92, 493] on span "Moderate (2)" at bounding box center [73, 493] width 61 height 16
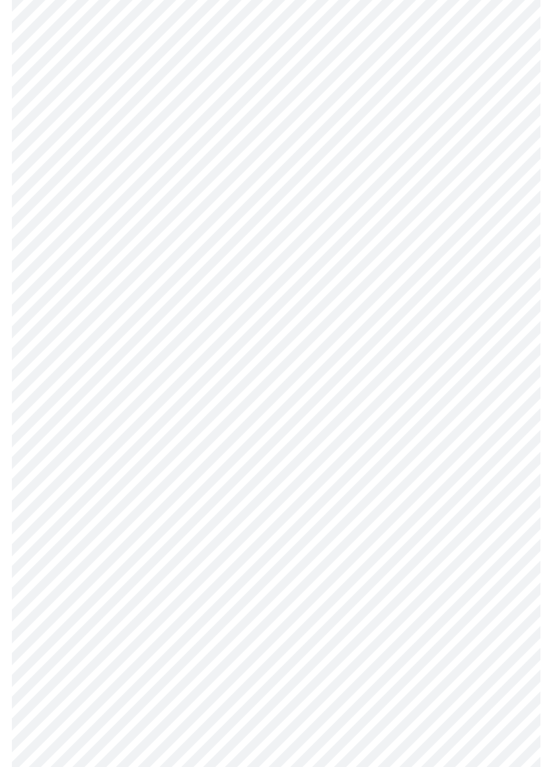
click at [318, 486] on body "MyMenopauseRx Intake Questions 3 / 13" at bounding box center [275, 559] width 540 height 1660
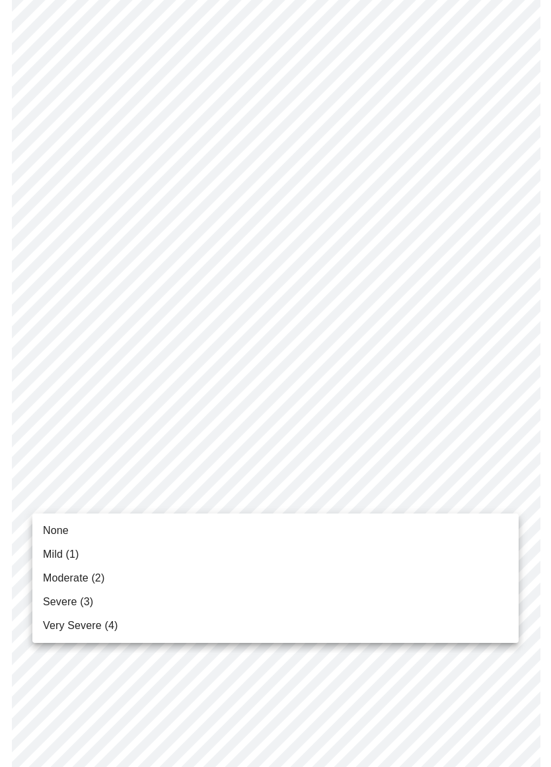
click at [69, 556] on span "Mild (1)" at bounding box center [61, 555] width 36 height 16
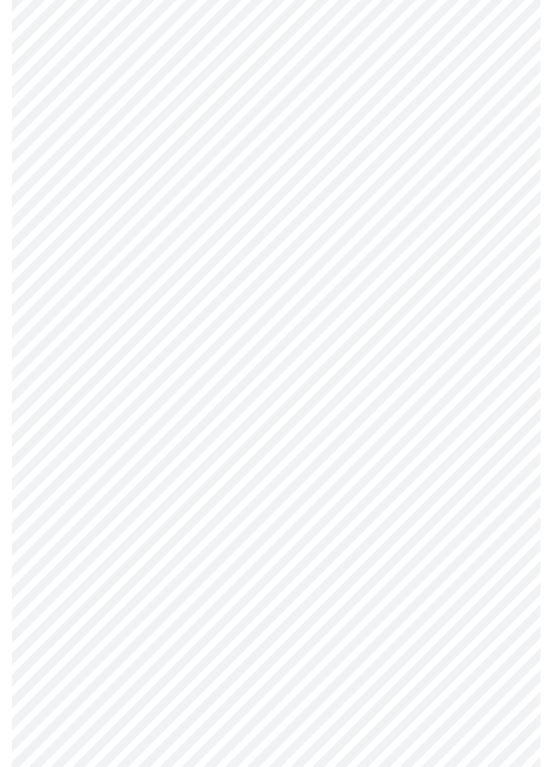
click at [285, 596] on body "MyMenopauseRx Intake Questions 3 / 13" at bounding box center [275, 550] width 540 height 1642
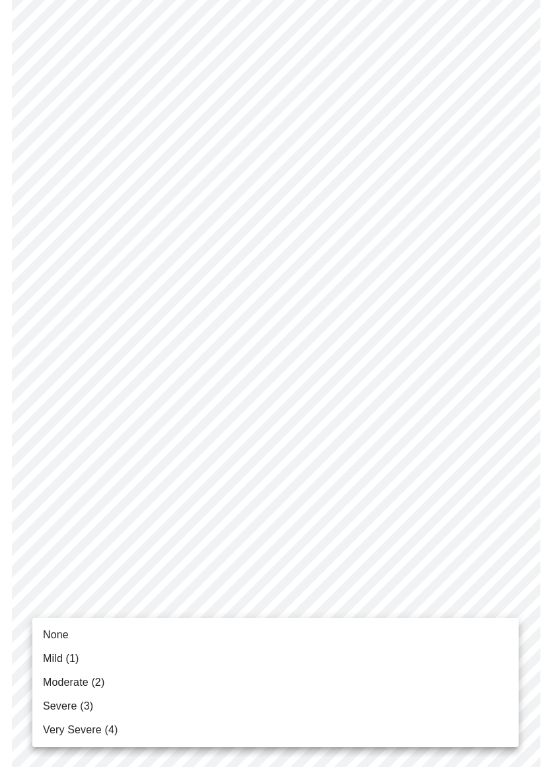
click at [75, 676] on span "Severe (3)" at bounding box center [68, 707] width 50 height 16
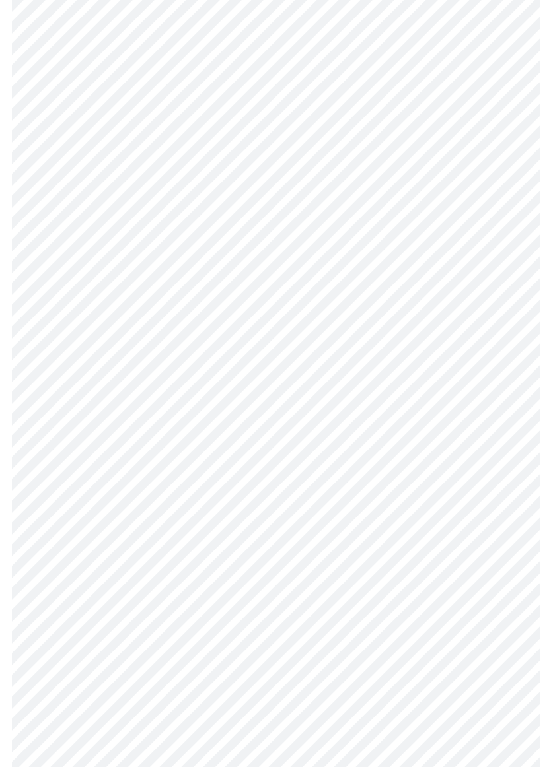
click at [321, 596] on body "MyMenopauseRx Intake Questions 3 / 13" at bounding box center [275, 541] width 540 height 1624
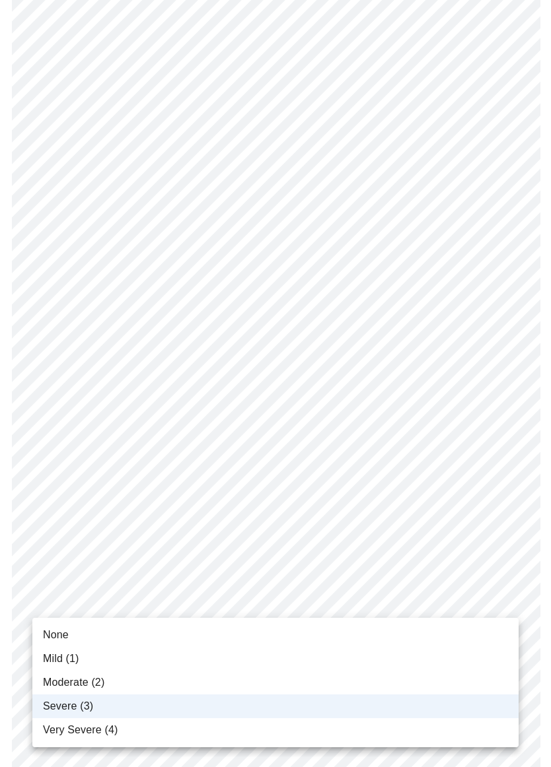
click at [91, 676] on span "Moderate (2)" at bounding box center [73, 683] width 61 height 16
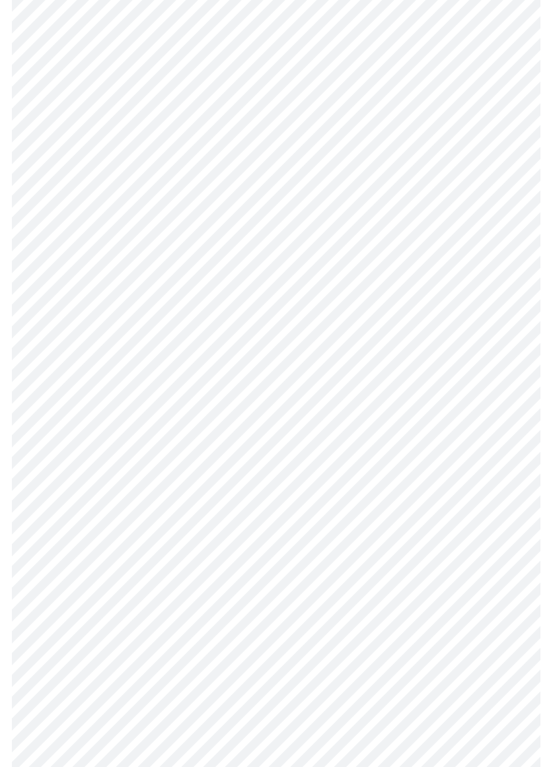
click at [164, 598] on body "MyMenopauseRx Intake Questions 3 / 13" at bounding box center [275, 541] width 540 height 1624
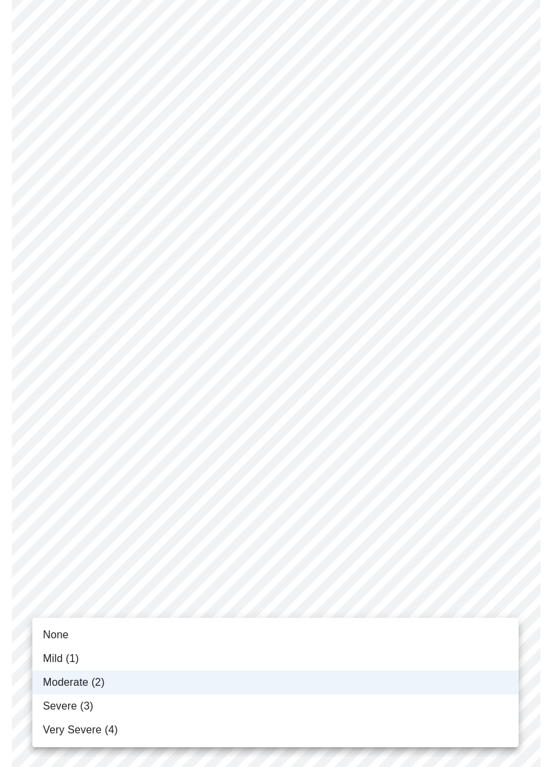
click at [78, 676] on span "Moderate (2)" at bounding box center [73, 683] width 61 height 16
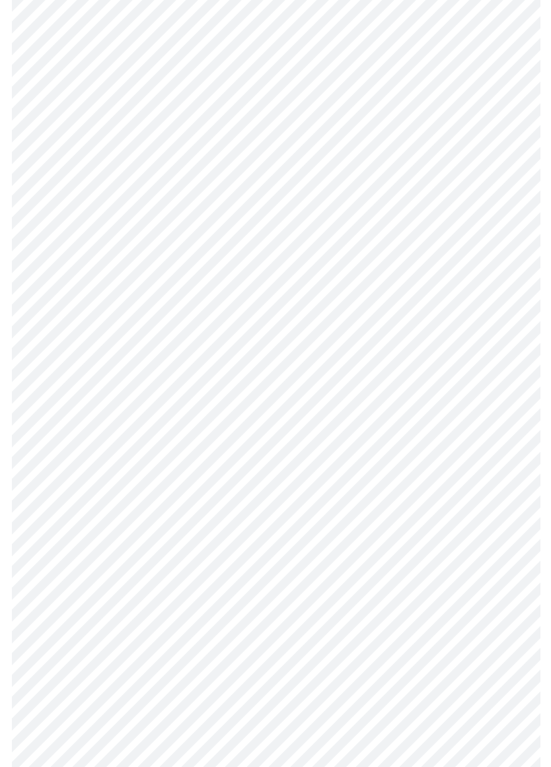
click at [155, 676] on body "MyMenopauseRx Intake Questions 3 / 13" at bounding box center [275, 541] width 540 height 1624
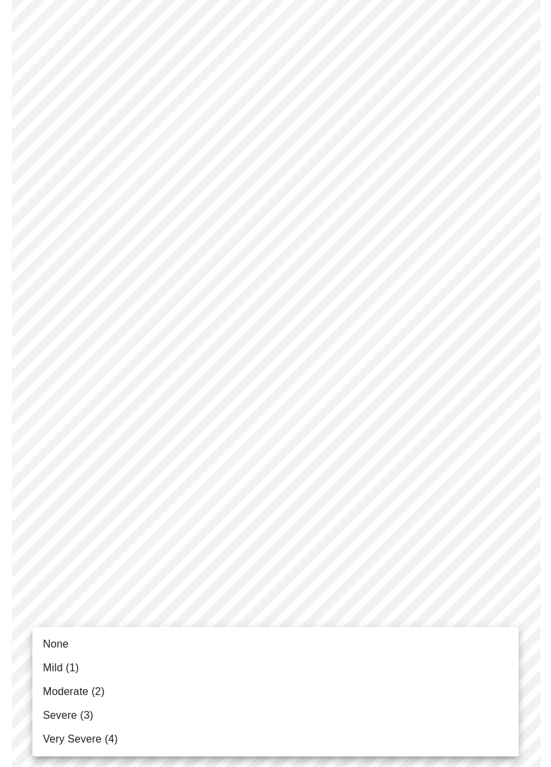
click at [73, 676] on span "Severe (3)" at bounding box center [68, 716] width 50 height 16
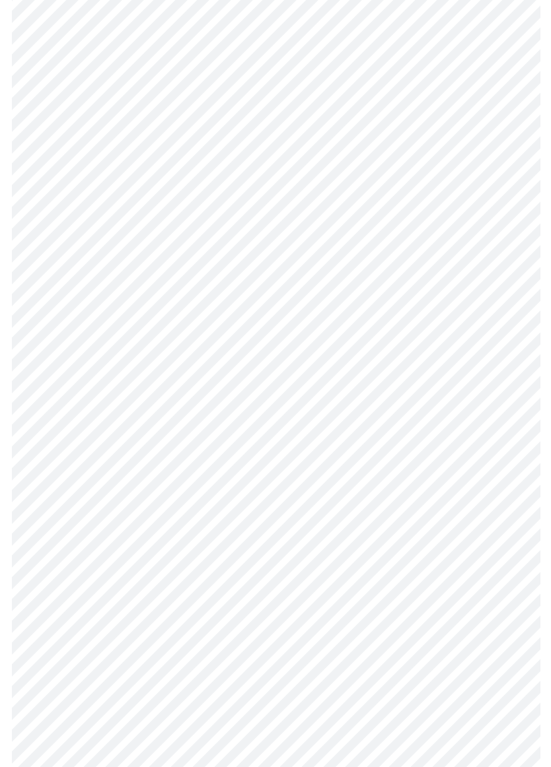
scroll to position [615, 0]
click at [289, 468] on body "MyMenopauseRx Intake Questions 3 / 13" at bounding box center [275, 193] width 540 height 1606
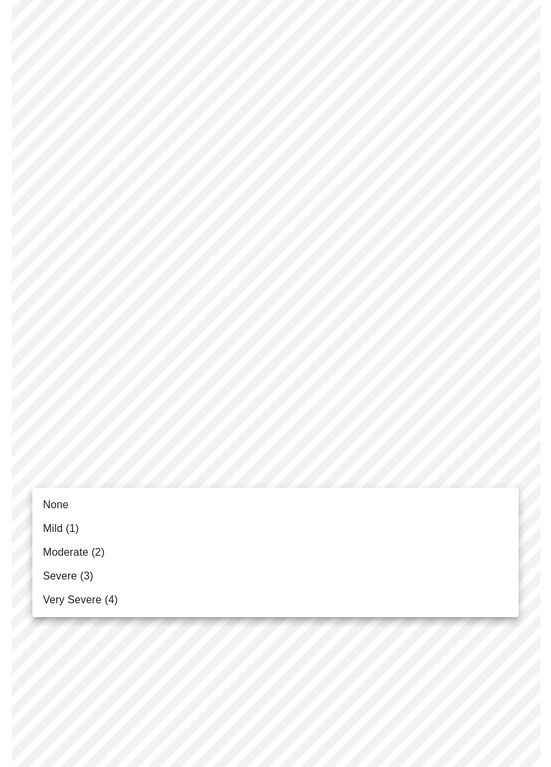
click at [65, 535] on span "Mild (1)" at bounding box center [61, 529] width 36 height 16
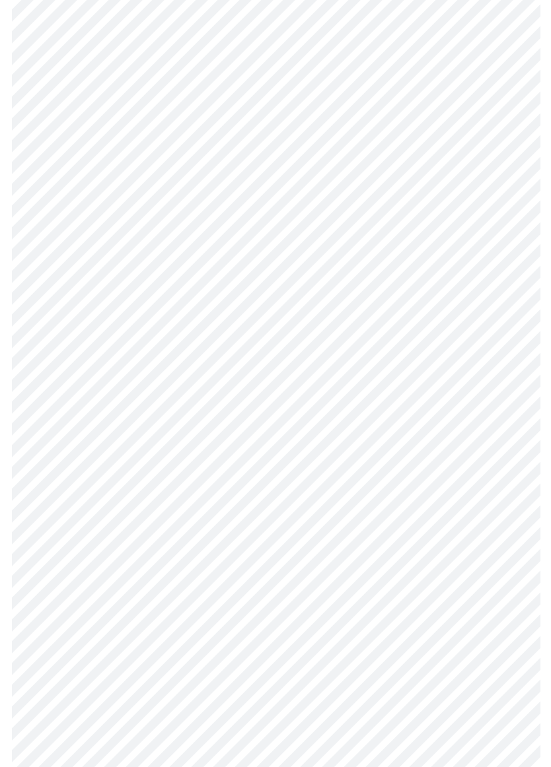
click at [265, 576] on body "MyMenopauseRx Intake Questions 3 / 13" at bounding box center [275, 184] width 540 height 1589
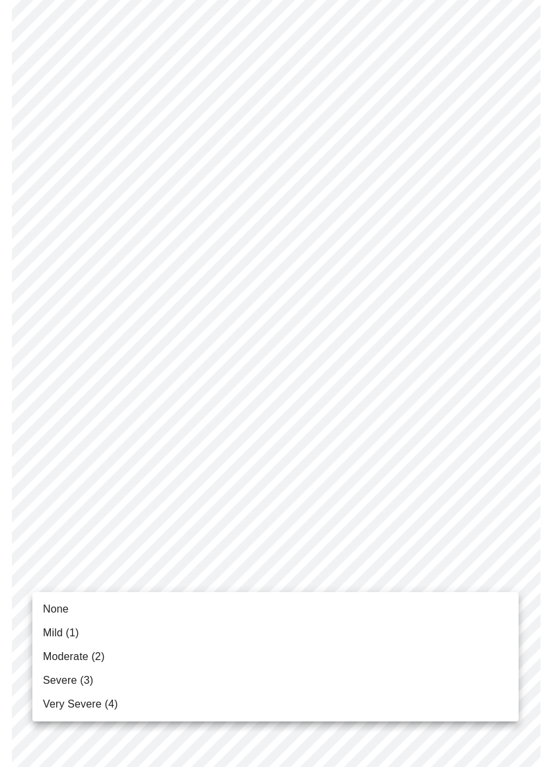
click at [77, 664] on span "Moderate (2)" at bounding box center [73, 657] width 61 height 16
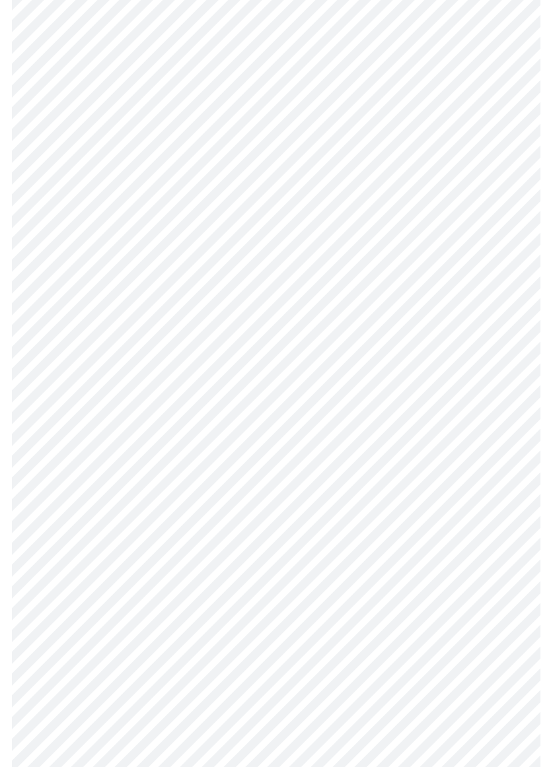
scroll to position [720, 0]
click at [284, 576] on body "MyMenopauseRx Intake Questions 3 / 13" at bounding box center [275, 70] width 540 height 1571
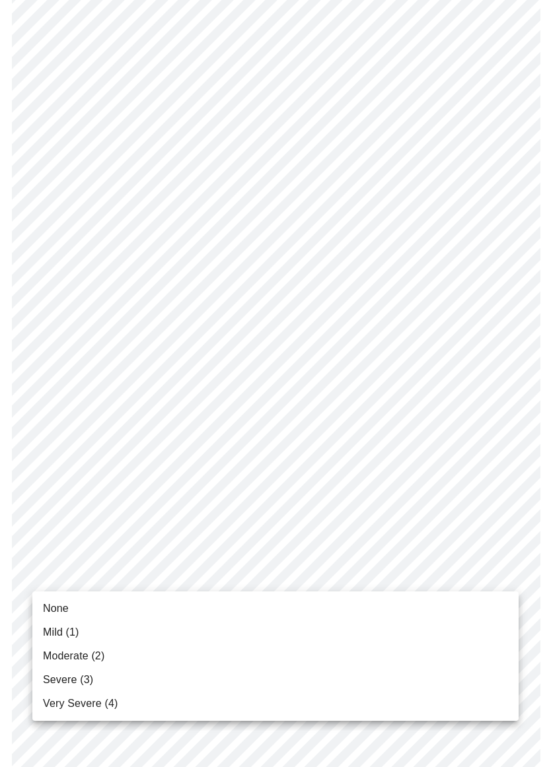
click at [64, 632] on span "Mild (1)" at bounding box center [61, 633] width 36 height 16
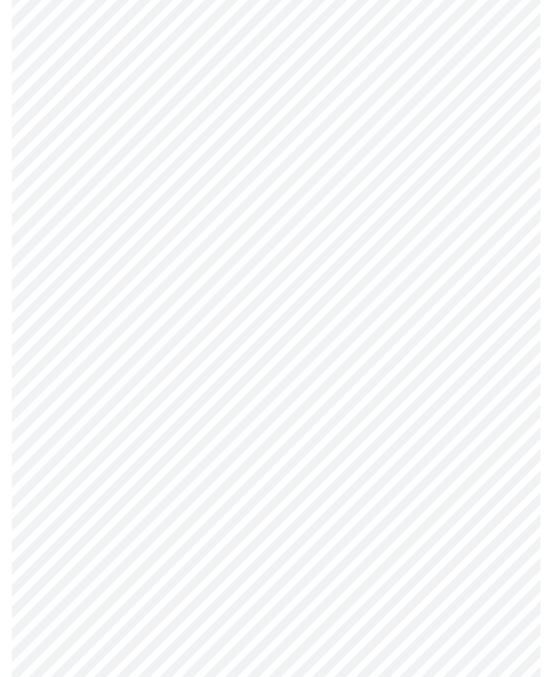
scroll to position [192, 0]
click at [440, 92] on body "MyMenopauseRx Intake Questions 3 / 13" at bounding box center [275, 589] width 540 height 1553
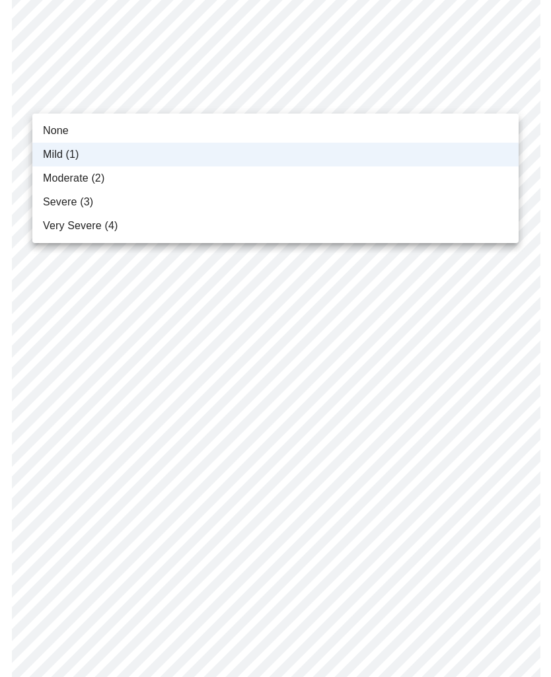
click at [65, 149] on span "Mild (1)" at bounding box center [61, 155] width 36 height 16
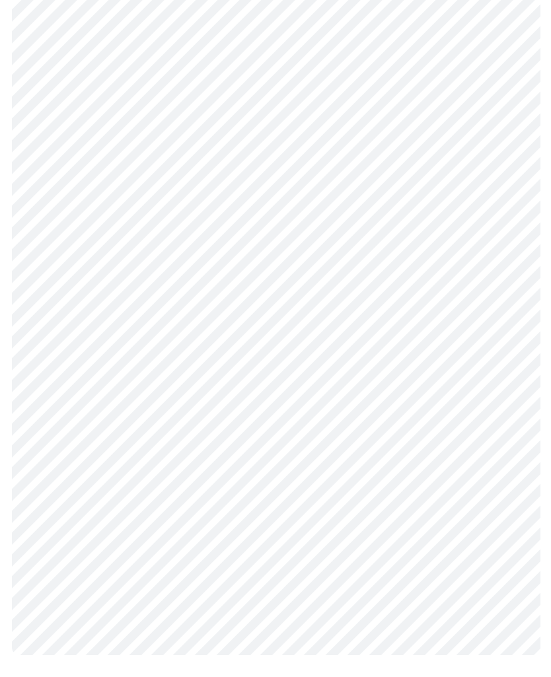
scroll to position [876, 0]
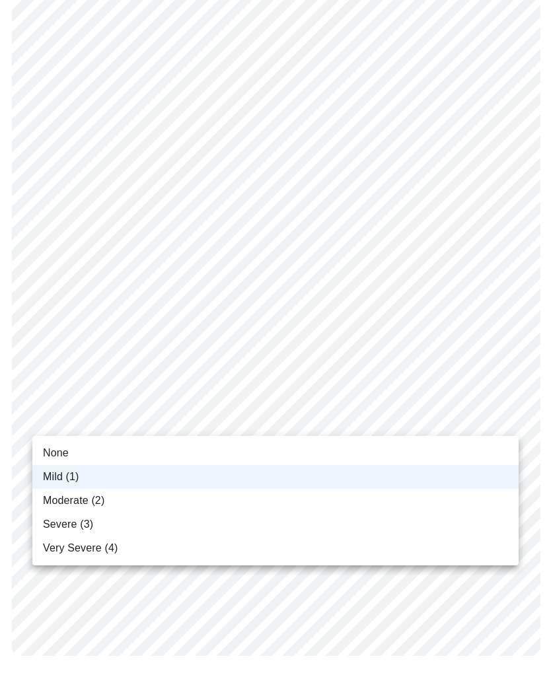
click at [75, 532] on li "Severe (3)" at bounding box center [275, 524] width 486 height 24
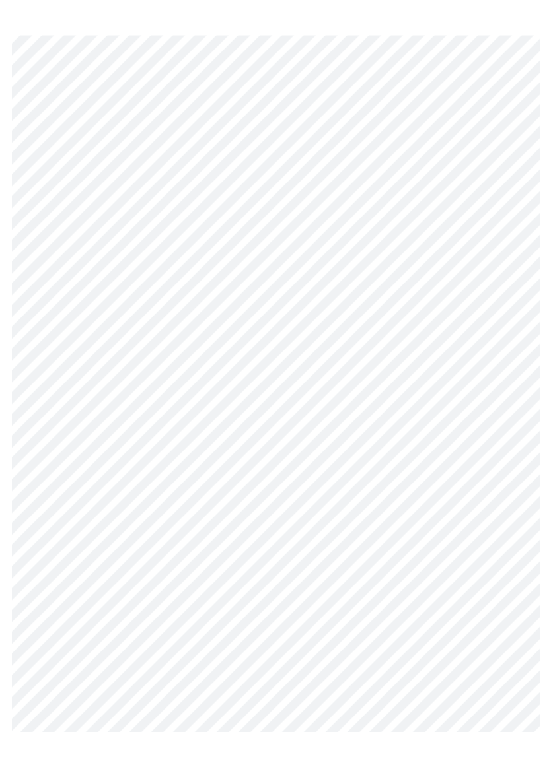
scroll to position [507, 0]
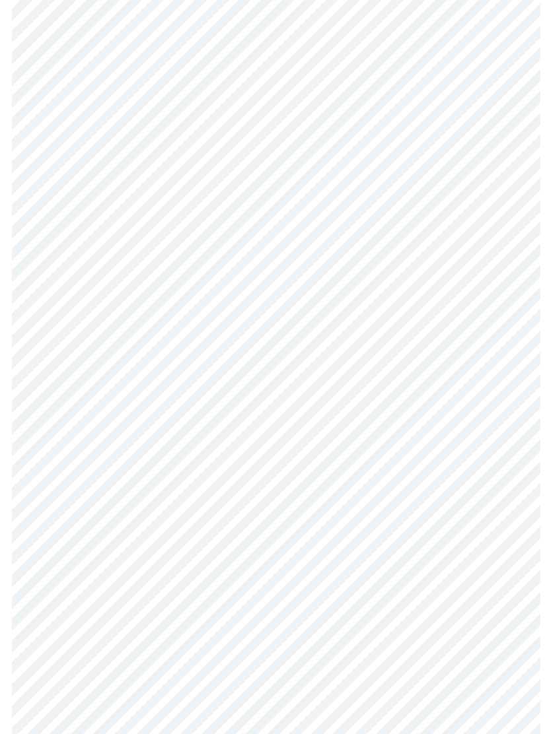
click at [460, 302] on body "MyMenopauseRx Intake Questions 4 / 13" at bounding box center [275, 148] width 540 height 1300
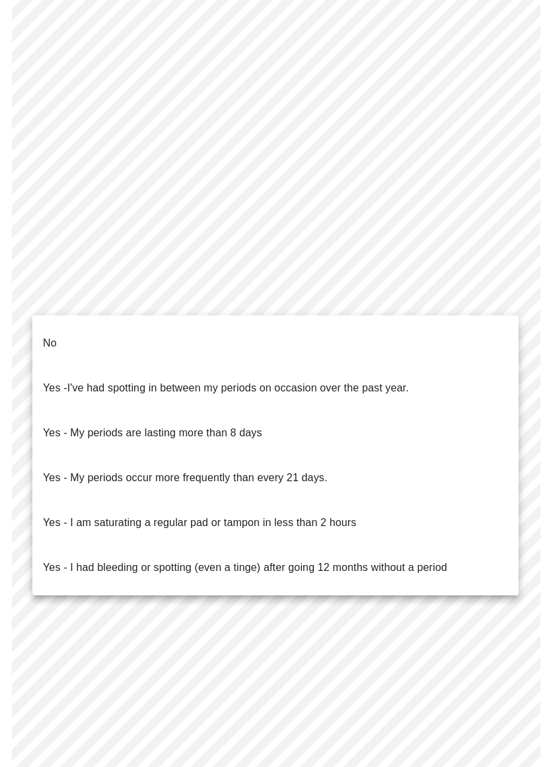
click at [364, 332] on li "No" at bounding box center [275, 343] width 486 height 45
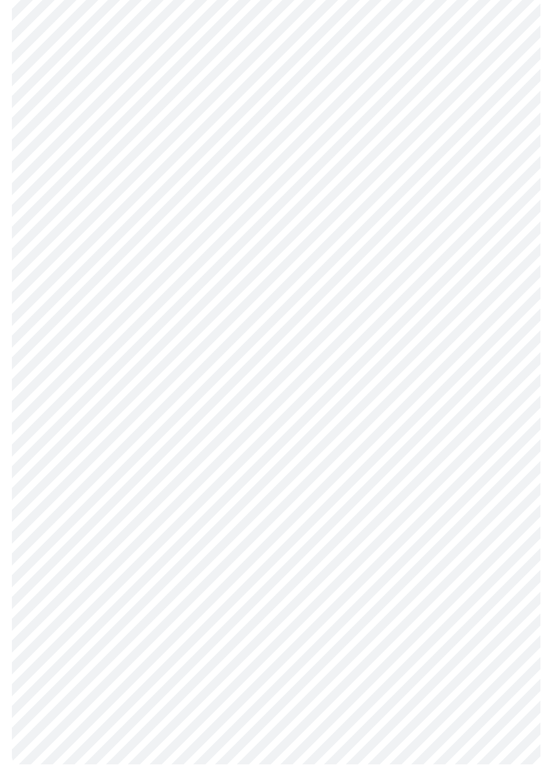
click at [427, 306] on body "MyMenopauseRx Intake Questions 4 / 13" at bounding box center [275, 144] width 540 height 1293
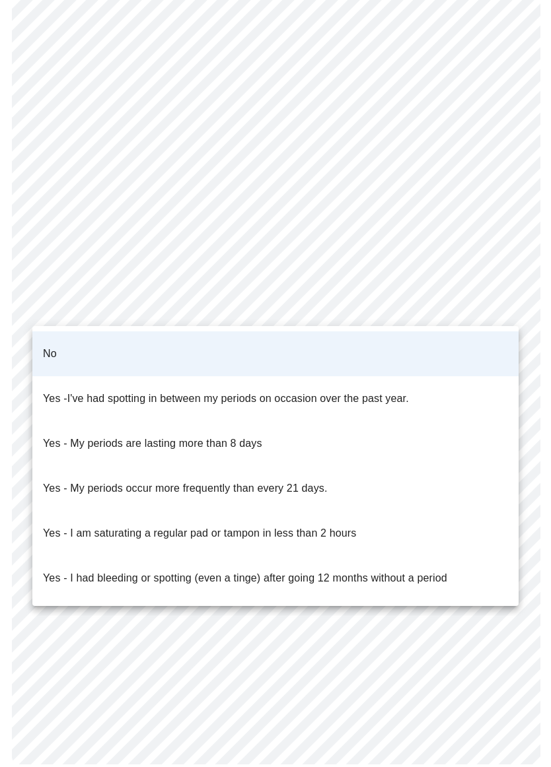
click at [375, 347] on li "No" at bounding box center [275, 353] width 486 height 45
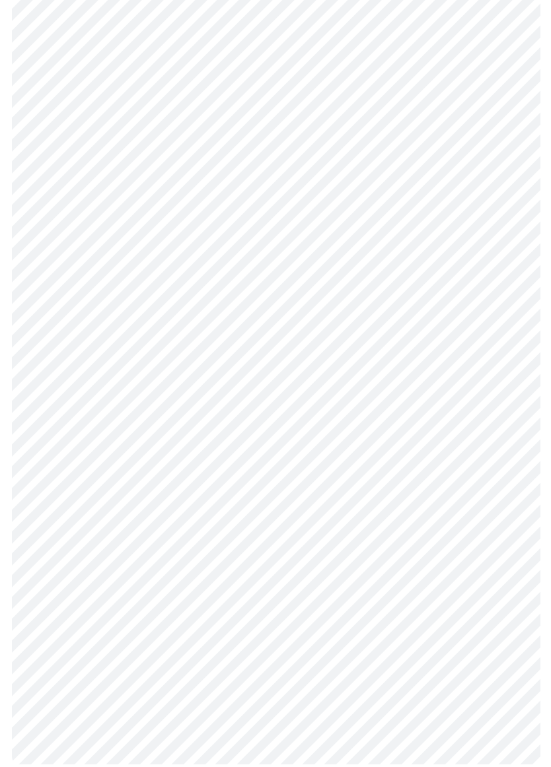
click at [372, 393] on body "MyMenopauseRx Intake Questions 4 / 13" at bounding box center [275, 144] width 540 height 1293
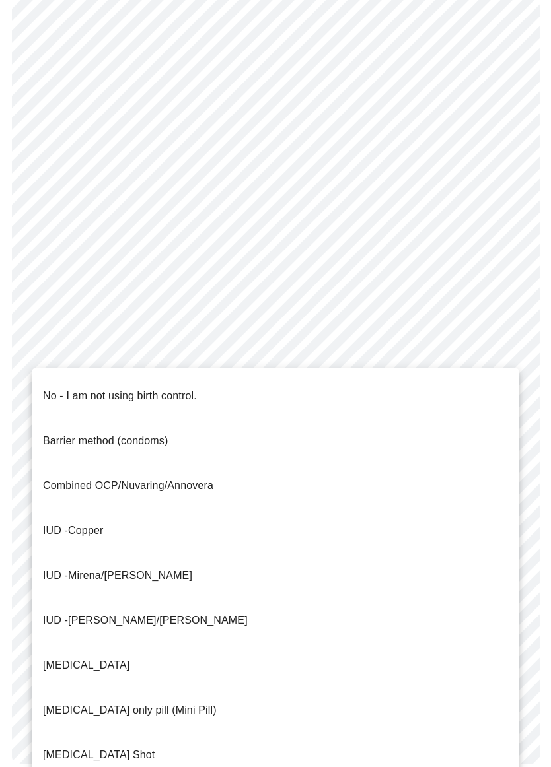
click at [283, 390] on li "No - I am not using birth control." at bounding box center [275, 396] width 486 height 45
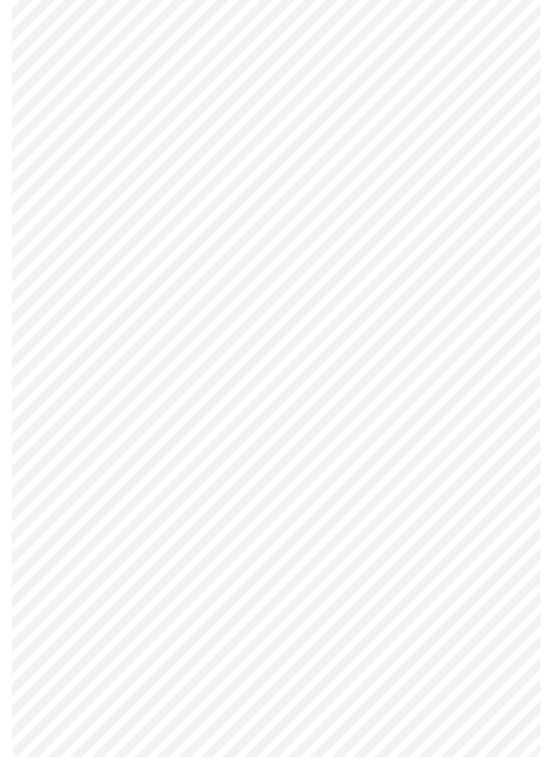
click at [370, 489] on body "MyMenopauseRx Intake Questions 4 / 13" at bounding box center [275, 141] width 540 height 1286
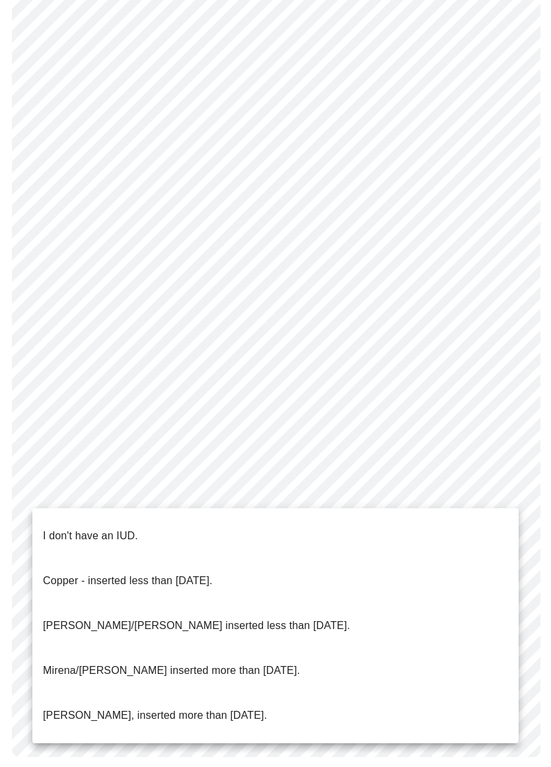
click at [316, 526] on li "I don't have an IUD." at bounding box center [275, 536] width 486 height 45
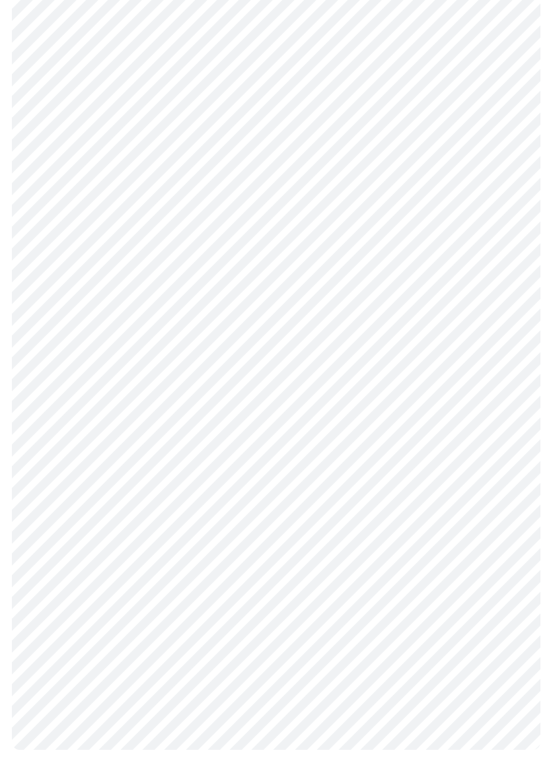
click at [371, 584] on body "MyMenopauseRx Intake Questions 4 / 13" at bounding box center [275, 137] width 540 height 1278
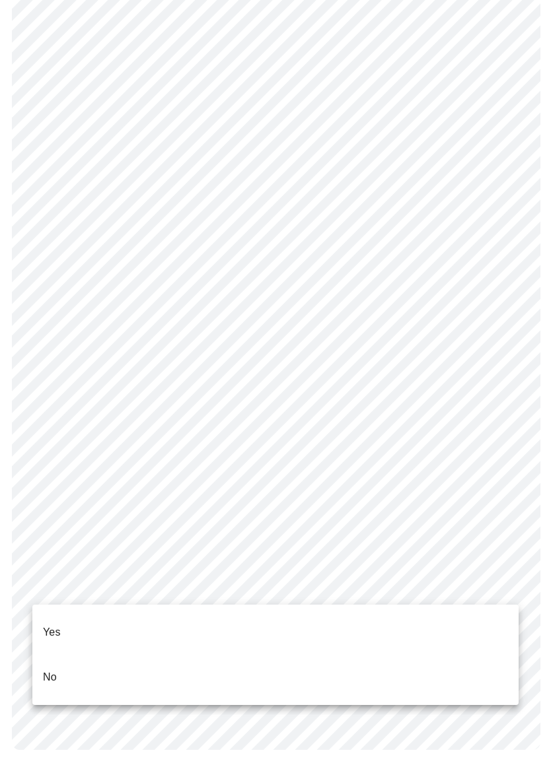
click at [358, 619] on li "Yes" at bounding box center [275, 632] width 486 height 45
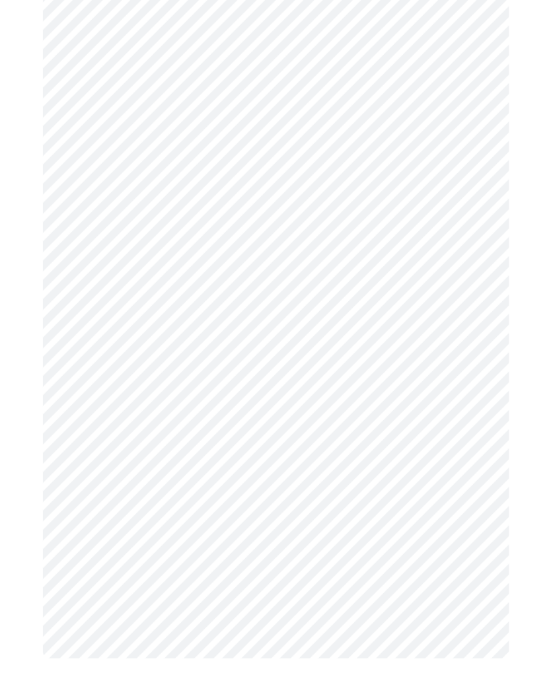
scroll to position [0, 0]
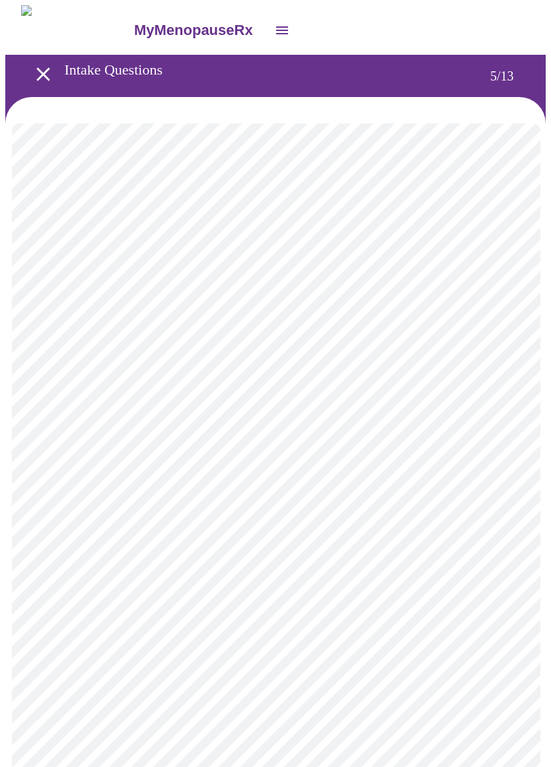
click at [362, 347] on body "MyMenopauseRx Intake Questions 5 / 13" at bounding box center [275, 539] width 540 height 1068
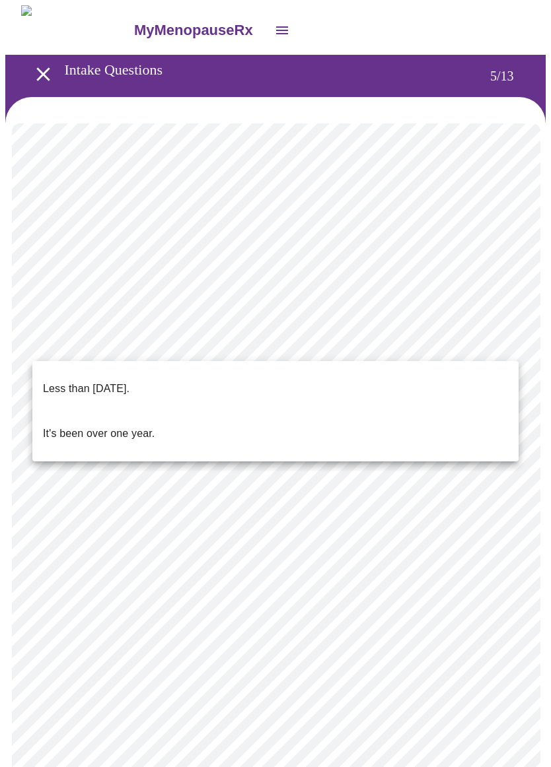
click at [112, 381] on p "Less than one year ago." at bounding box center [86, 389] width 86 height 16
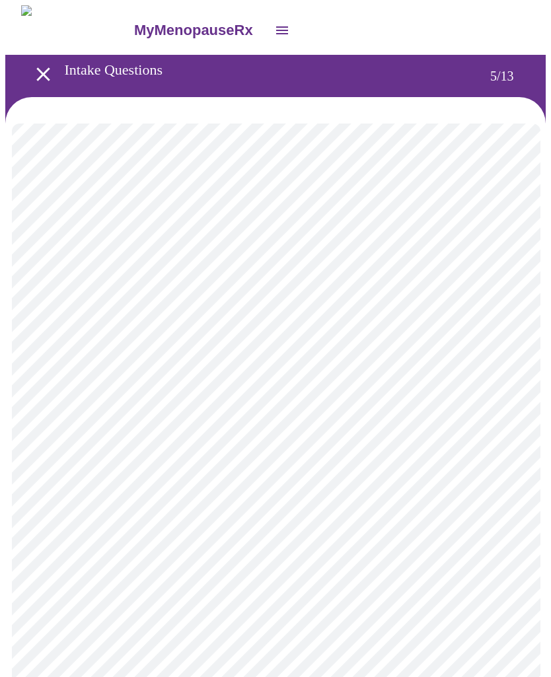
click at [384, 466] on body "MyMenopauseRx Intake Questions 5 / 13" at bounding box center [275, 535] width 540 height 1060
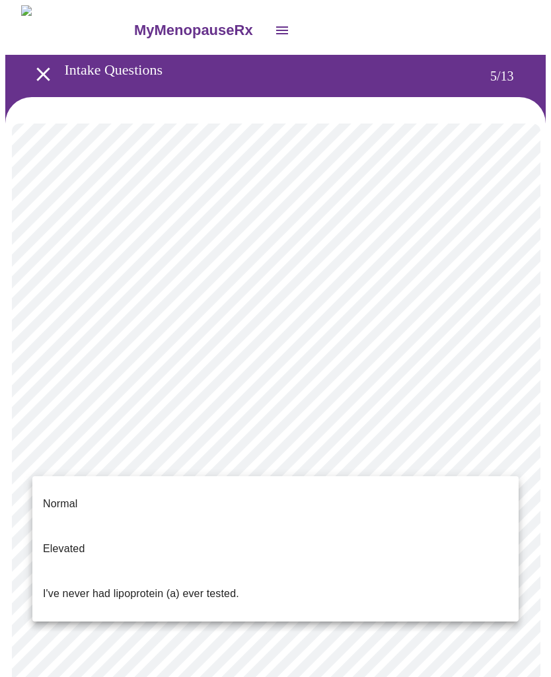
click at [162, 586] on p "I've never had lipoprotein (a) ever tested." at bounding box center [141, 594] width 196 height 16
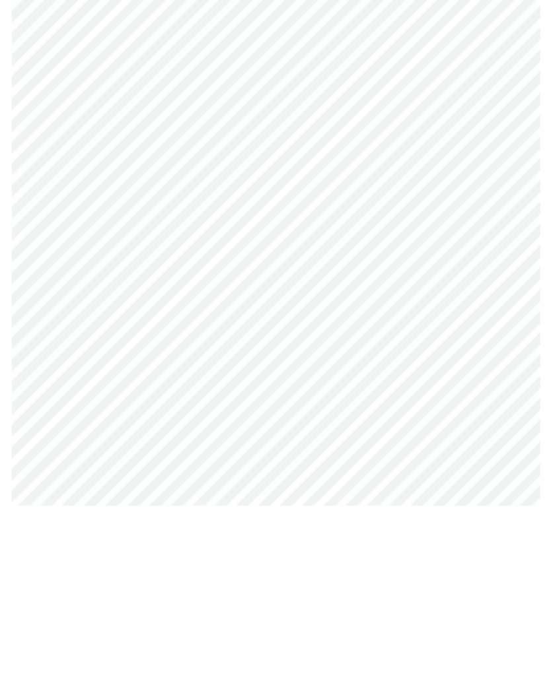
scroll to position [356, 0]
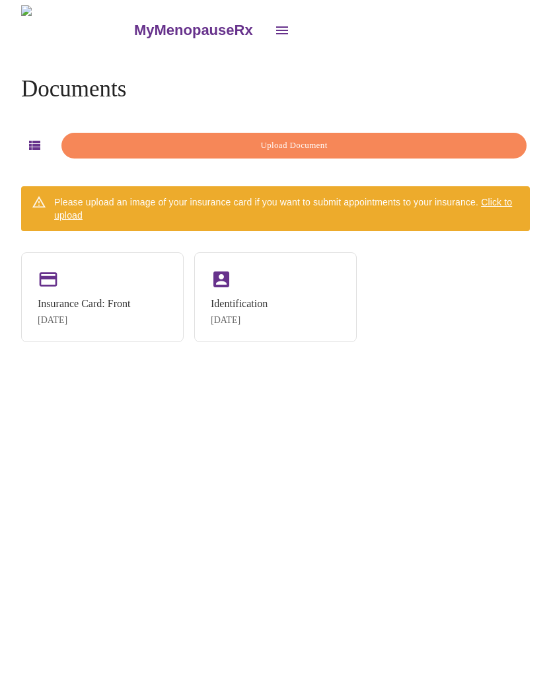
click at [267, 301] on div "Identification" at bounding box center [239, 304] width 57 height 12
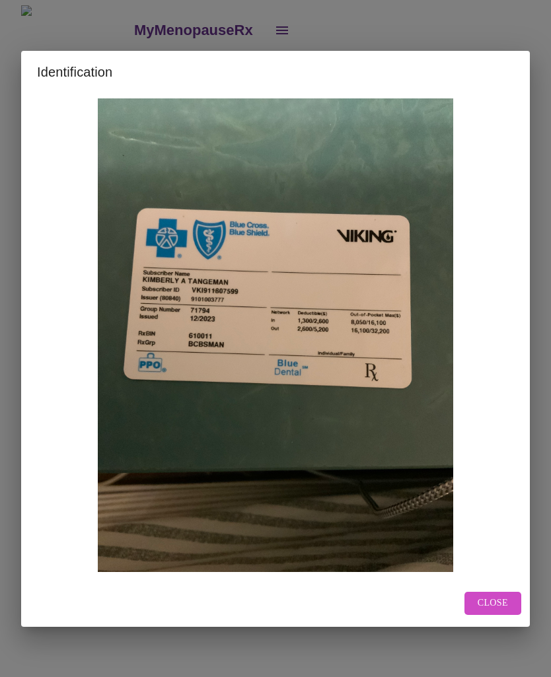
click at [499, 596] on span "Close" at bounding box center [492, 603] width 30 height 17
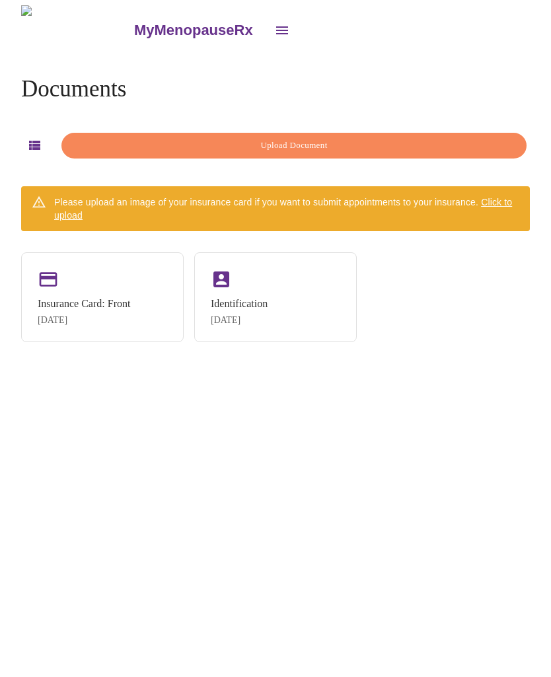
click at [269, 289] on div "Identification [DATE]" at bounding box center [275, 297] width 162 height 90
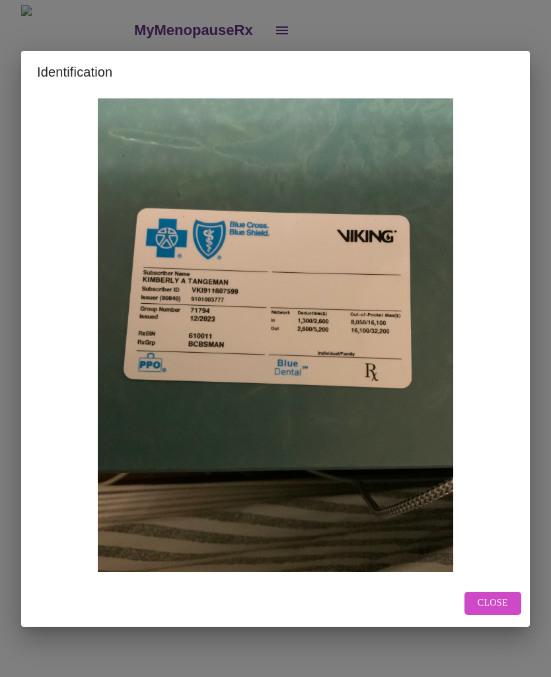
click at [509, 600] on button "Close" at bounding box center [492, 603] width 57 height 23
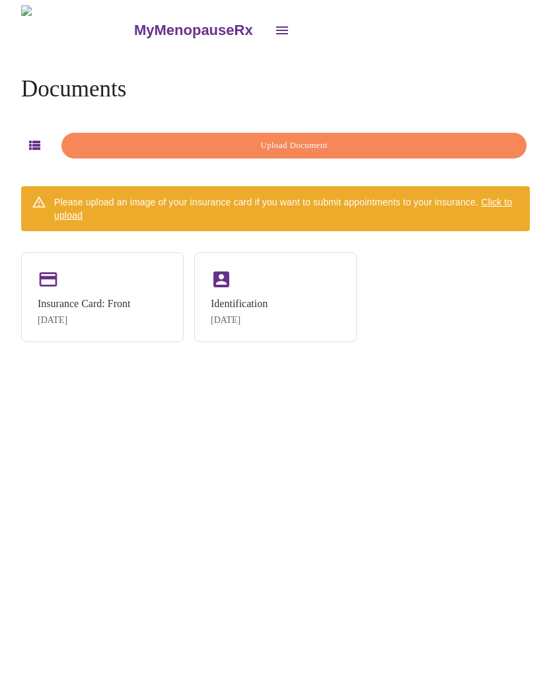
click at [32, 142] on icon "button" at bounding box center [34, 145] width 11 height 9
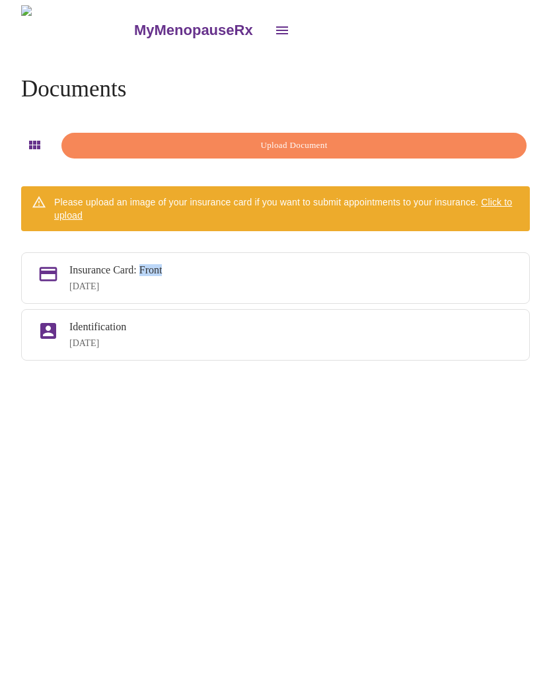
click at [377, 448] on div "MyMenopauseRx Documents Upload Document Please upload an image of your insuranc…" at bounding box center [275, 343] width 540 height 677
click at [120, 272] on div "Insurance Card: Front" at bounding box center [291, 270] width 444 height 12
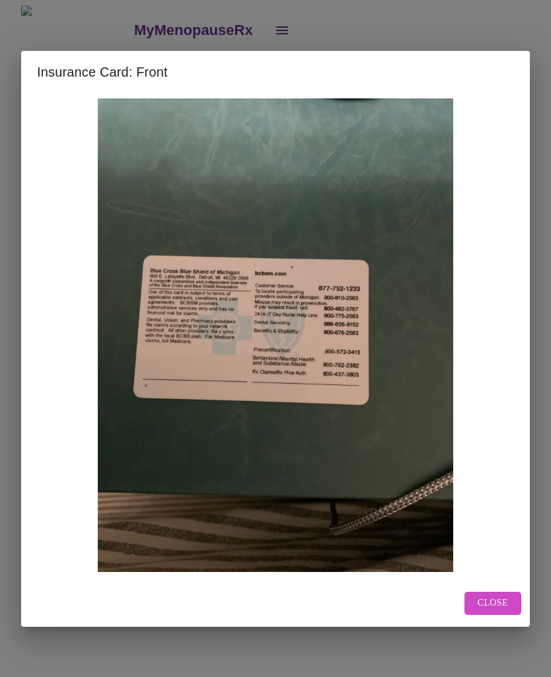
click at [495, 600] on span "Close" at bounding box center [492, 603] width 30 height 17
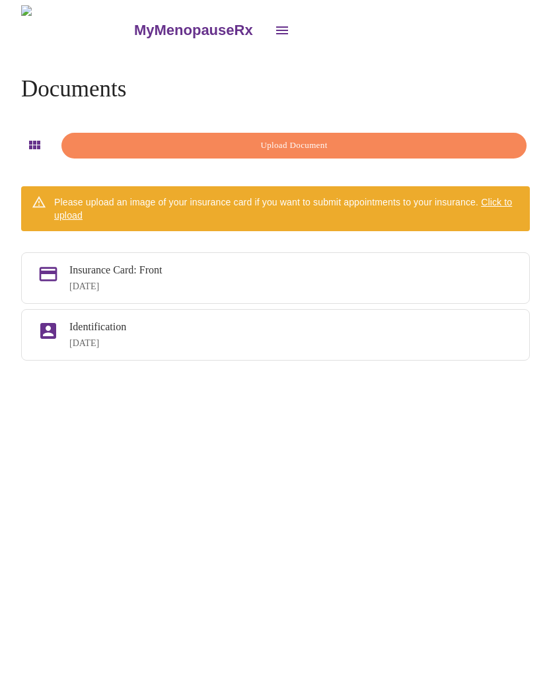
click at [500, 200] on span "Click to upload" at bounding box center [283, 209] width 458 height 24
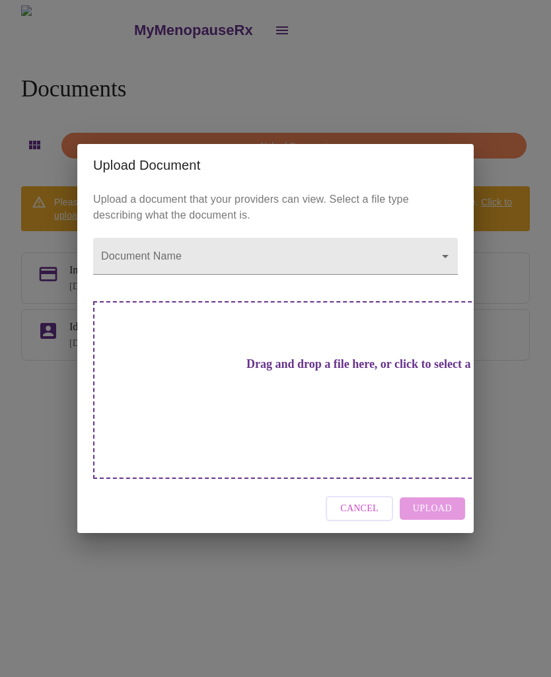
click at [372, 500] on span "Cancel" at bounding box center [359, 508] width 38 height 17
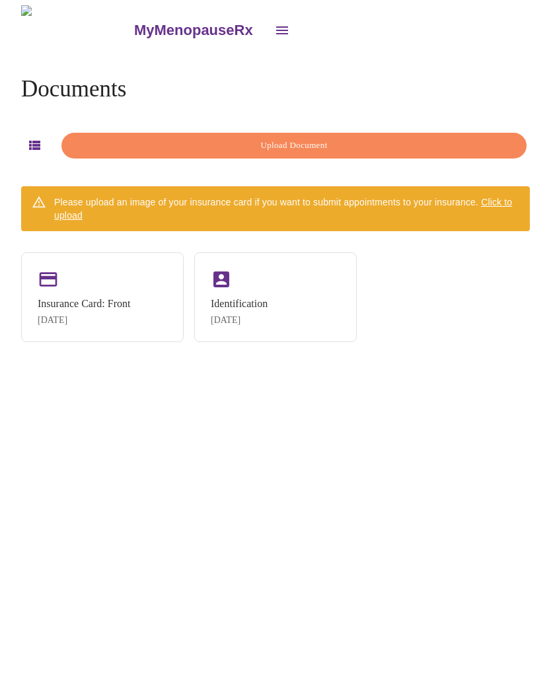
click at [254, 306] on div "Identification" at bounding box center [239, 304] width 57 height 12
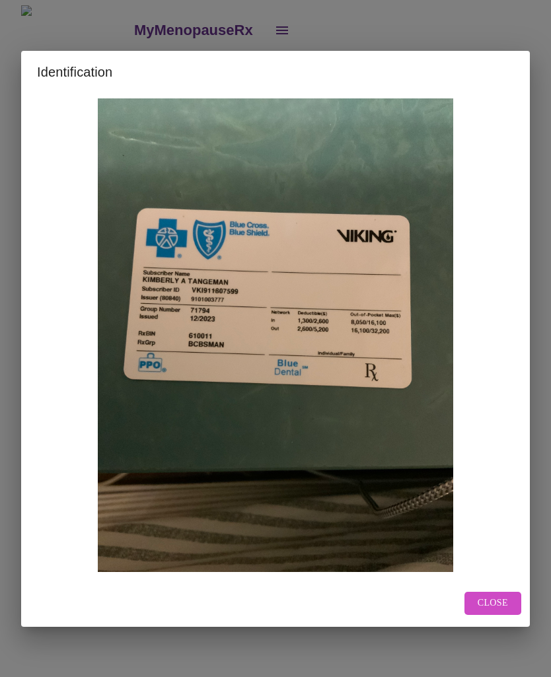
click at [512, 600] on button "Close" at bounding box center [492, 603] width 57 height 23
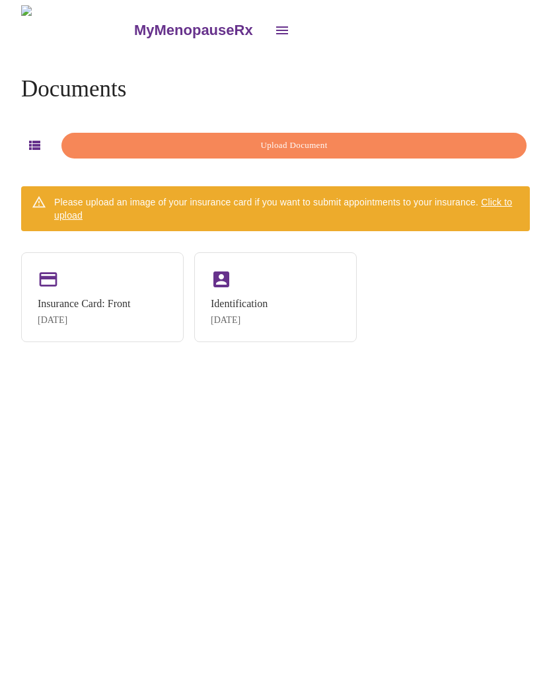
click at [497, 197] on span "Click to upload" at bounding box center [283, 209] width 458 height 24
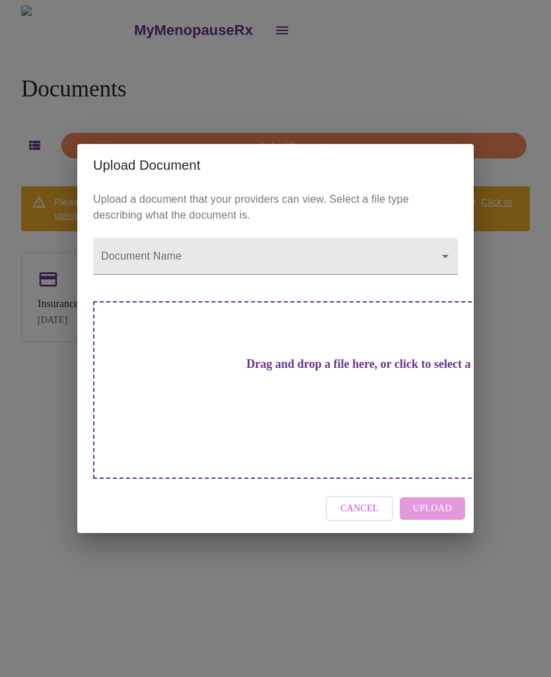
click at [291, 371] on h3 "Drag and drop a file here, or click to select a file" at bounding box center [368, 364] width 364 height 14
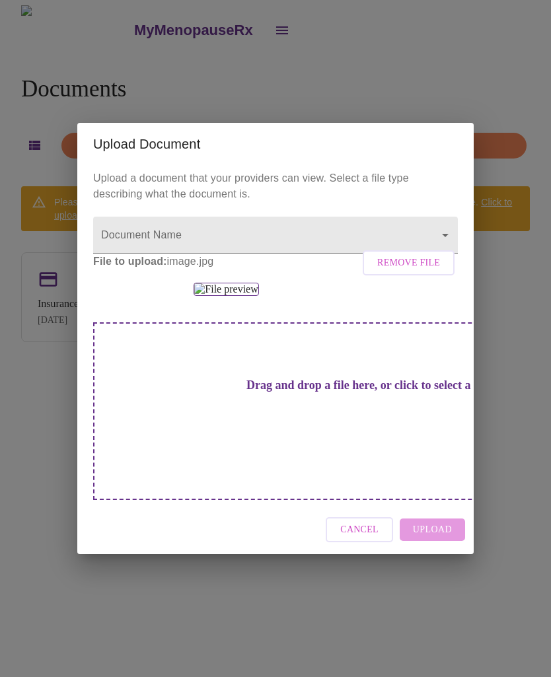
click at [283, 392] on h3 "Drag and drop a file here, or click to select a file" at bounding box center [368, 385] width 364 height 14
click at [438, 555] on div "Cancel Upload" at bounding box center [275, 530] width 396 height 50
click at [133, 164] on body "MyMenopauseRx Documents Upload Document Please upload an image of your insuranc…" at bounding box center [275, 343] width 540 height 677
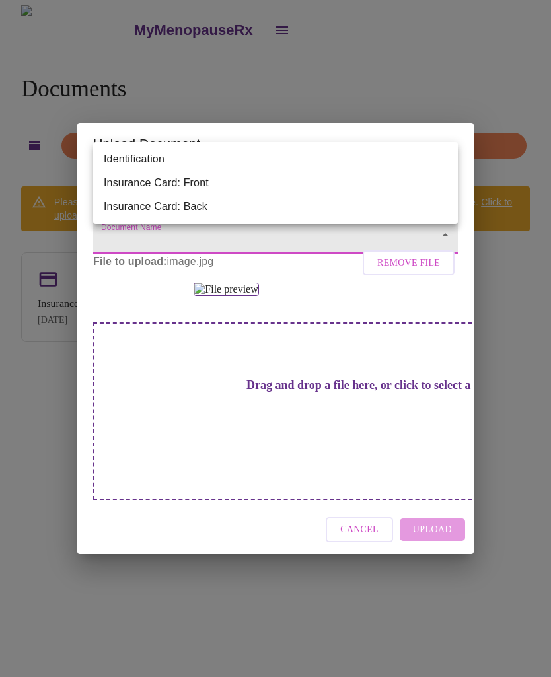
click at [137, 162] on li "Identification" at bounding box center [275, 159] width 364 height 24
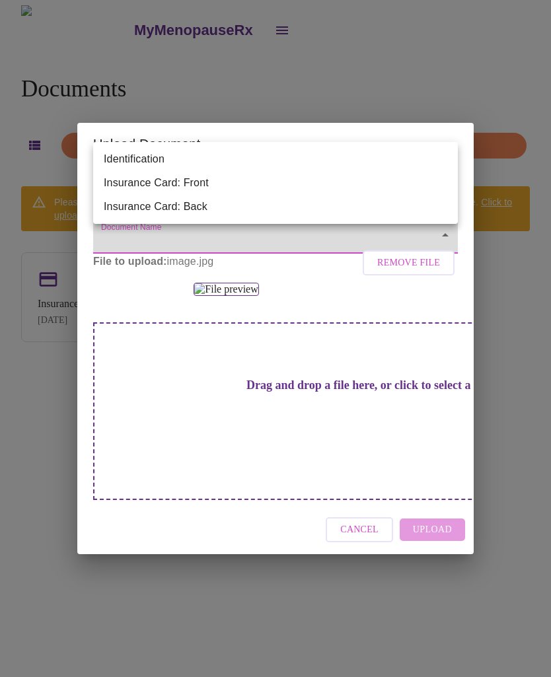
type input "Identification"
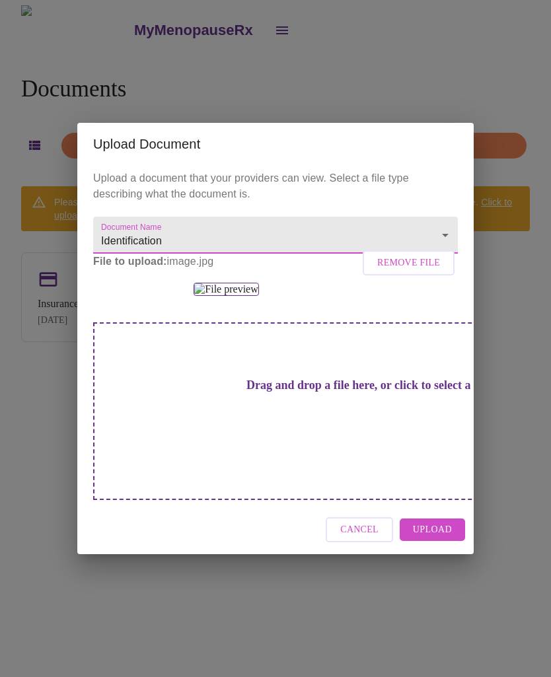
click at [435, 538] on span "Upload" at bounding box center [432, 530] width 39 height 17
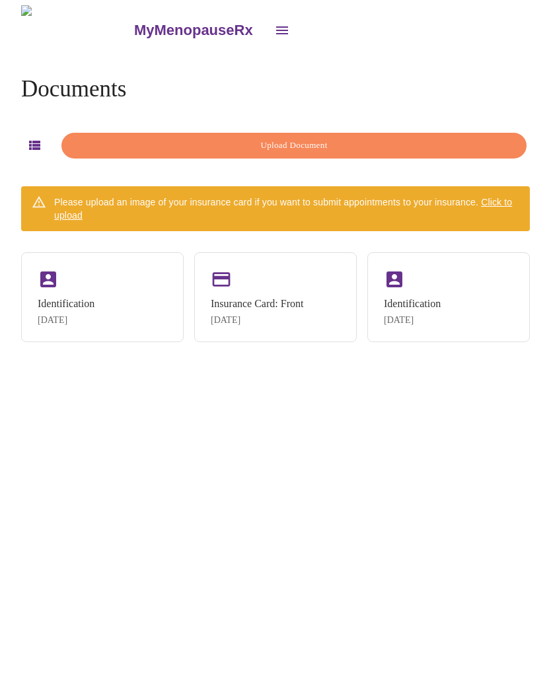
click at [107, 310] on div "Identification [DATE]" at bounding box center [102, 297] width 162 height 90
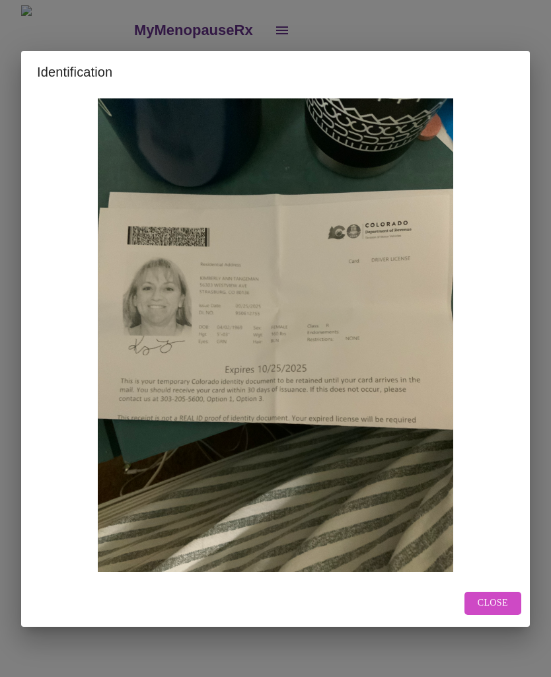
click at [510, 598] on button "Close" at bounding box center [492, 603] width 57 height 23
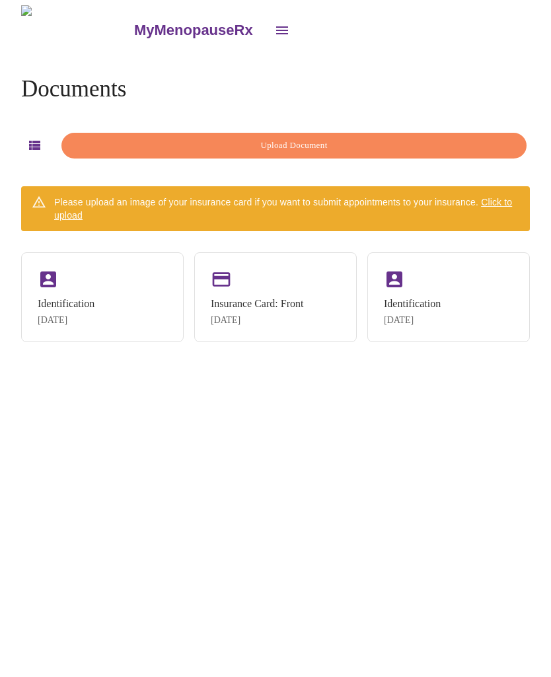
click at [433, 304] on div "Identification" at bounding box center [412, 304] width 57 height 12
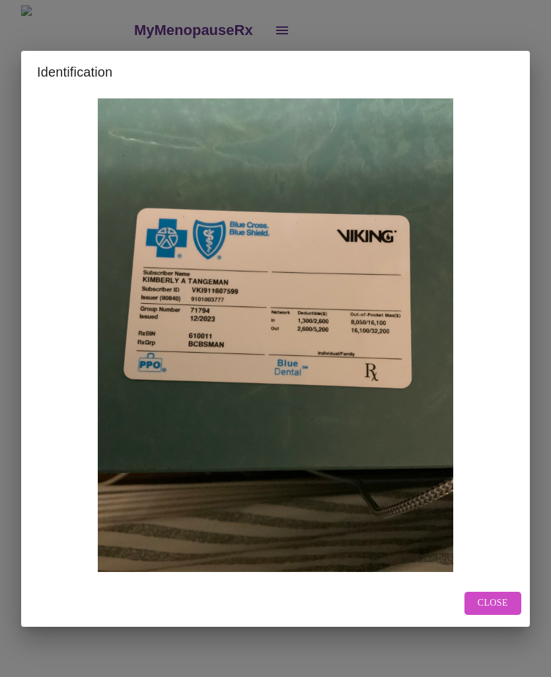
click at [507, 598] on span "Close" at bounding box center [492, 603] width 30 height 17
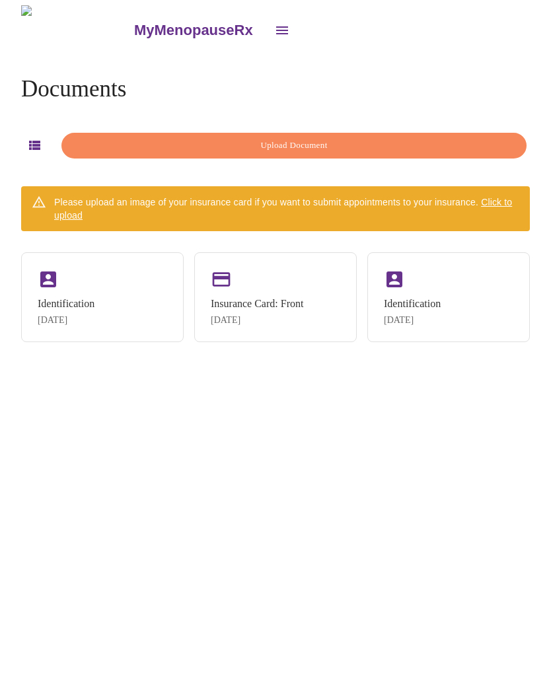
click at [286, 300] on div "Insurance Card: Front" at bounding box center [257, 304] width 92 height 12
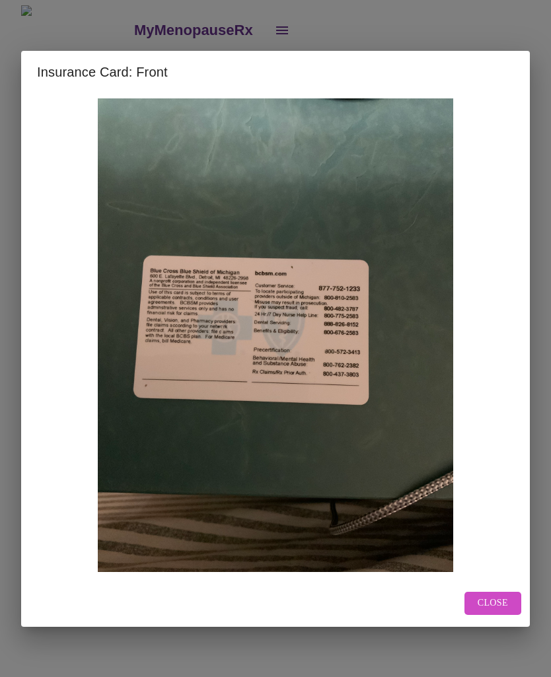
click at [508, 596] on button "Close" at bounding box center [492, 603] width 57 height 23
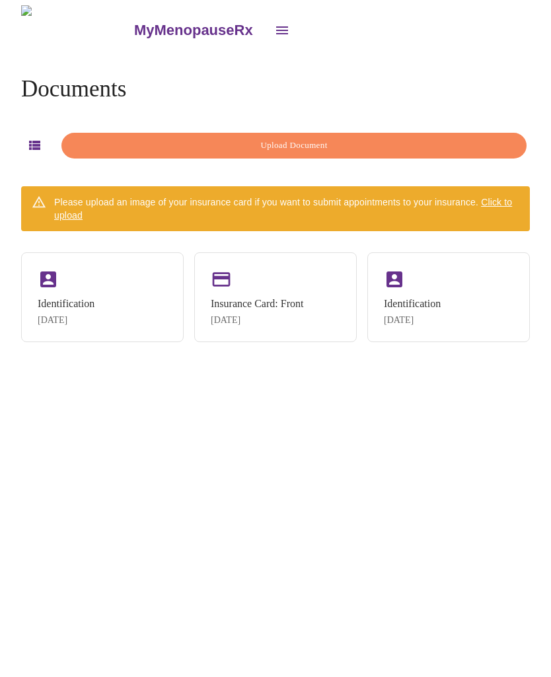
click at [496, 198] on span "Click to upload" at bounding box center [283, 209] width 458 height 24
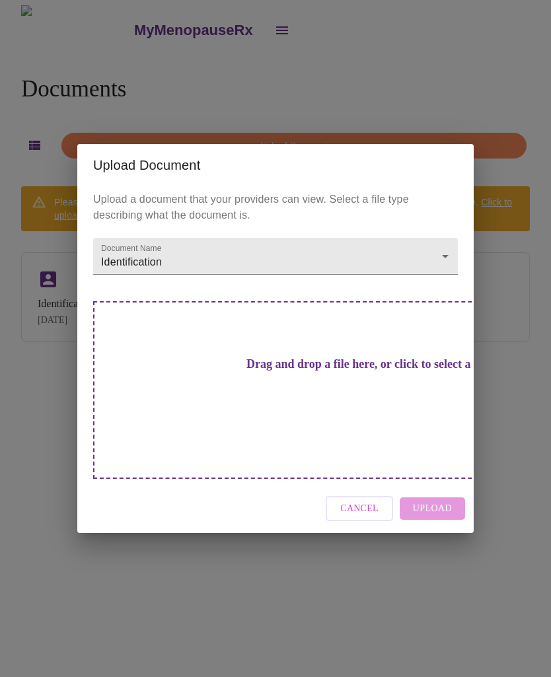
click at [310, 371] on h3 "Drag and drop a file here, or click to select a file" at bounding box center [368, 364] width 364 height 14
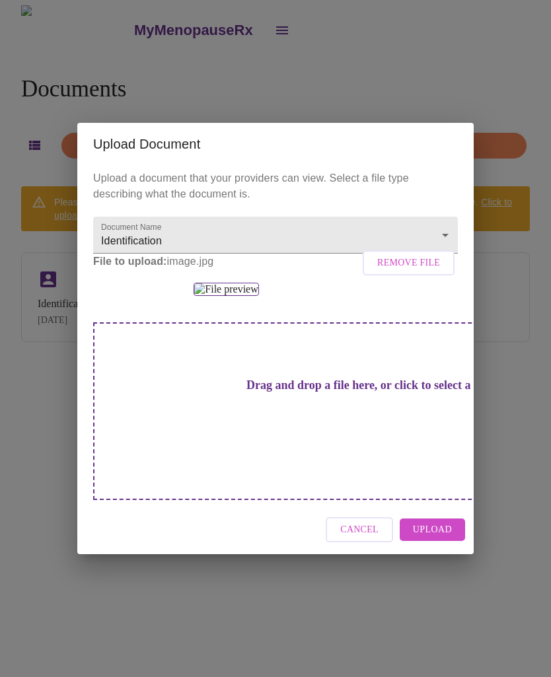
click at [186, 156] on body "MyMenopauseRx Documents Upload Document Please upload an image of your insuranc…" at bounding box center [275, 343] width 540 height 677
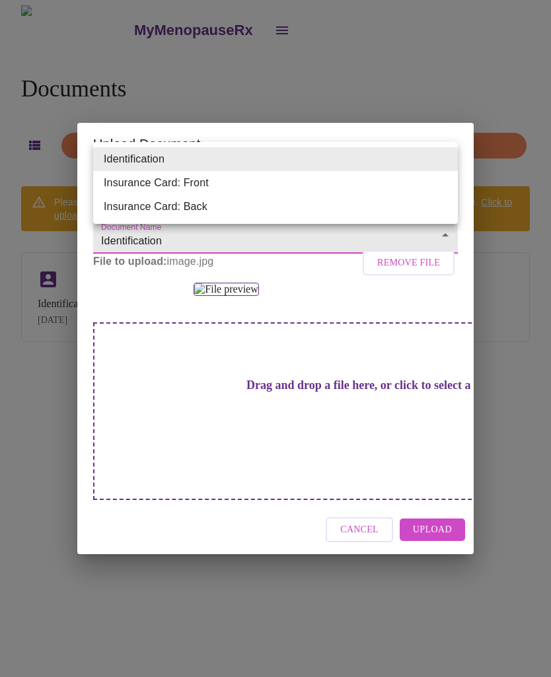
click at [189, 181] on li "Insurance Card: Front" at bounding box center [275, 183] width 364 height 24
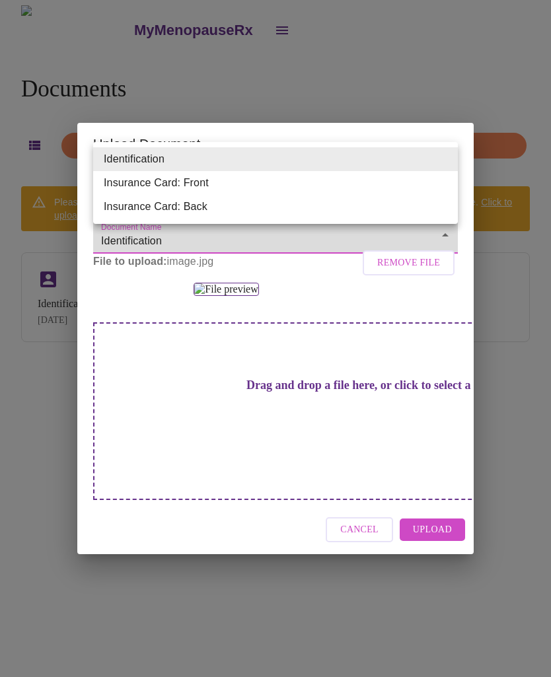
type input "Insurance Card: Front"
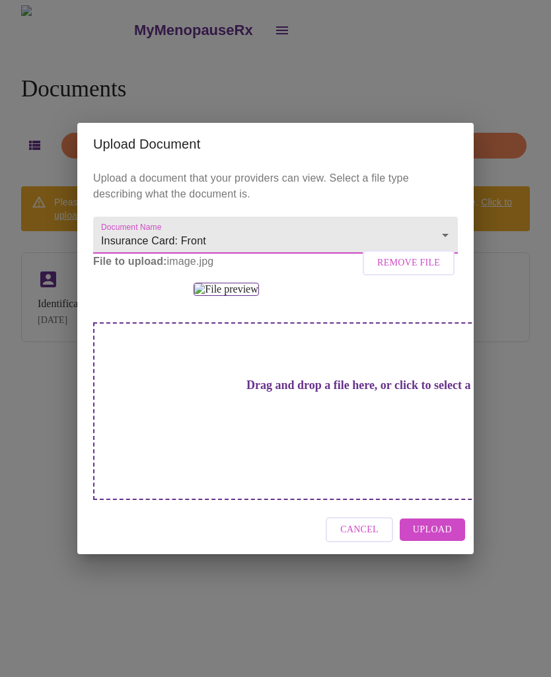
click at [449, 538] on span "Upload" at bounding box center [432, 530] width 39 height 17
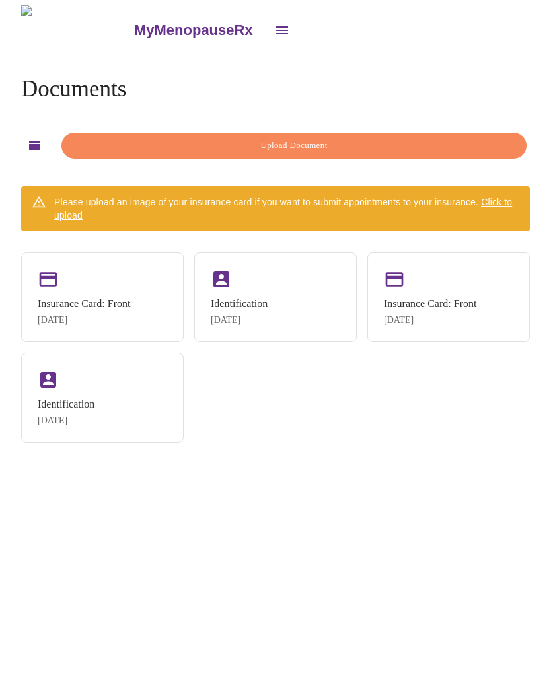
click at [119, 301] on div "Insurance Card: Front" at bounding box center [84, 304] width 92 height 12
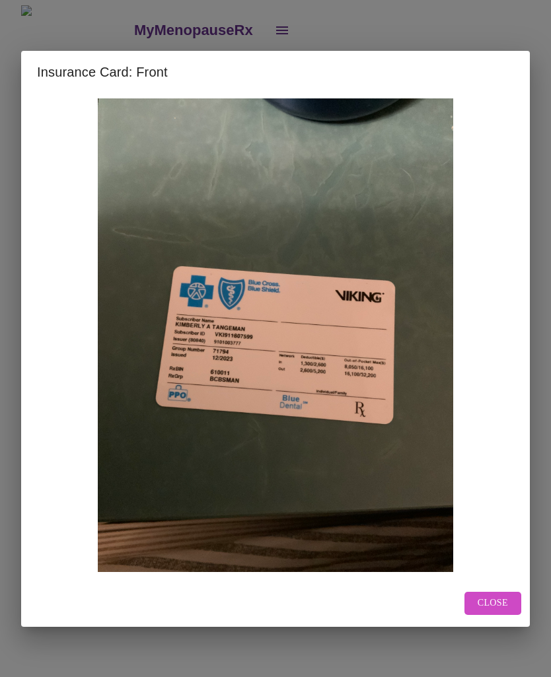
click at [501, 592] on button "Close" at bounding box center [492, 603] width 57 height 23
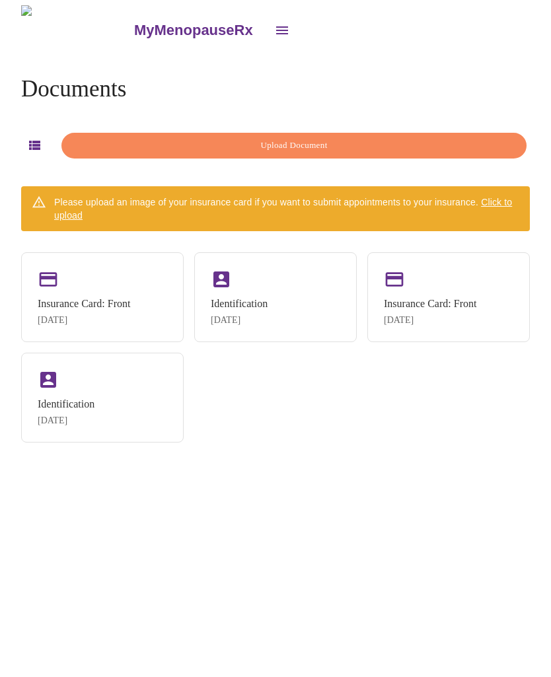
click at [310, 298] on div "Identification [DATE]" at bounding box center [275, 297] width 162 height 90
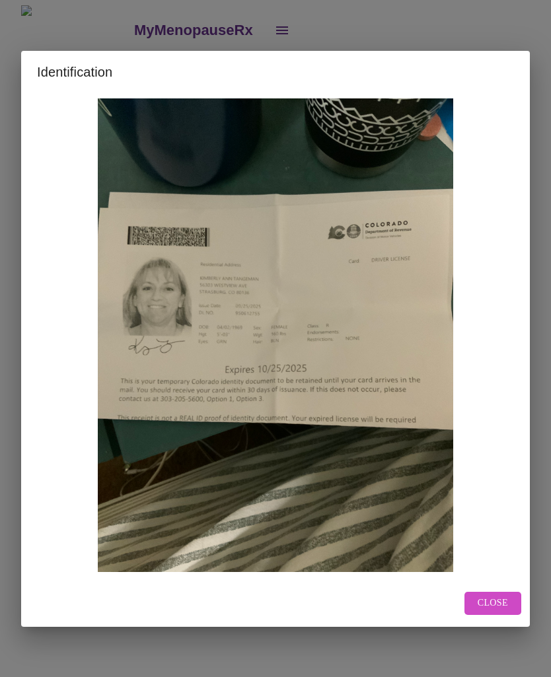
click at [495, 592] on button "Close" at bounding box center [492, 603] width 57 height 23
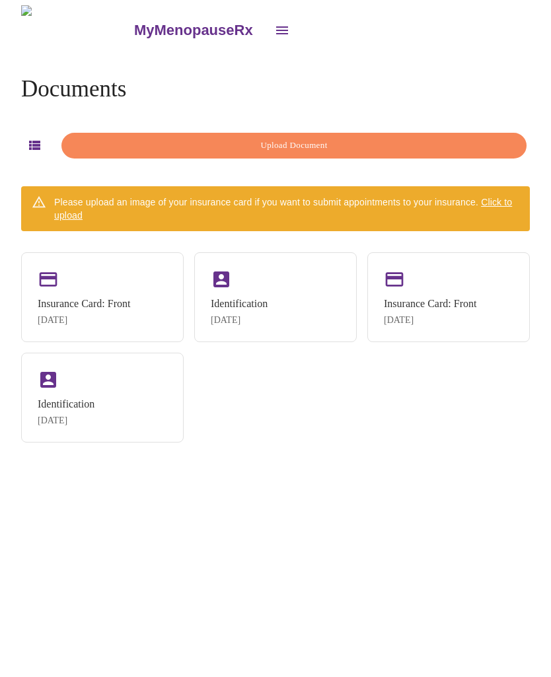
click at [472, 315] on div "[DATE]" at bounding box center [430, 320] width 92 height 11
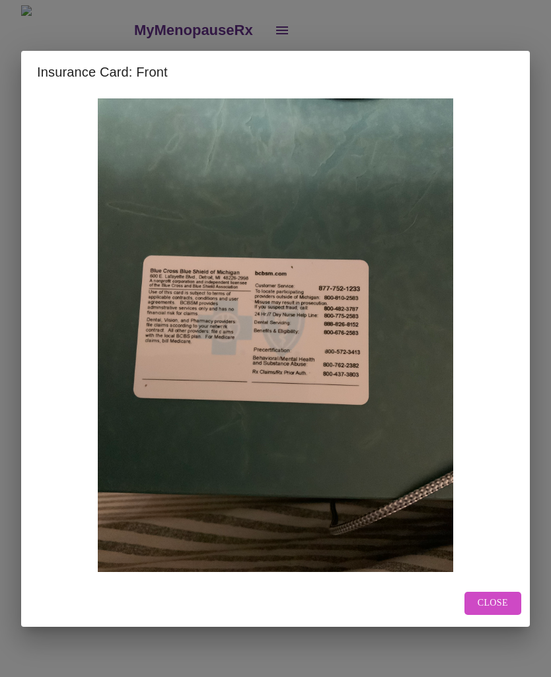
click at [505, 599] on span "Close" at bounding box center [492, 603] width 30 height 17
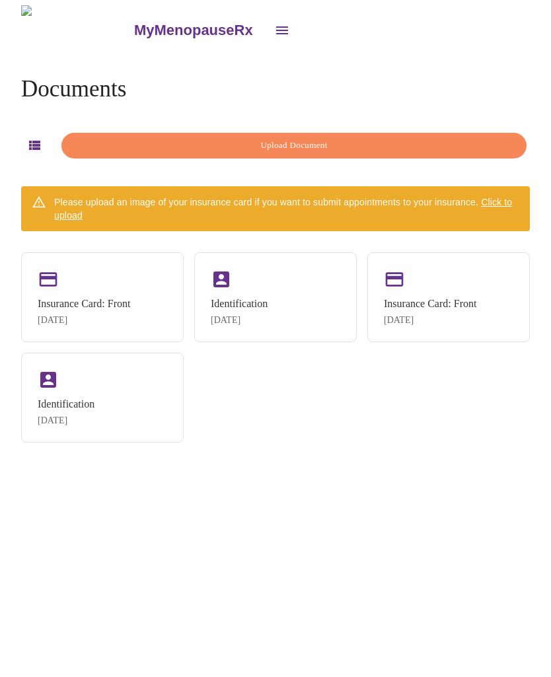
click at [85, 410] on div "Identification" at bounding box center [66, 404] width 57 height 12
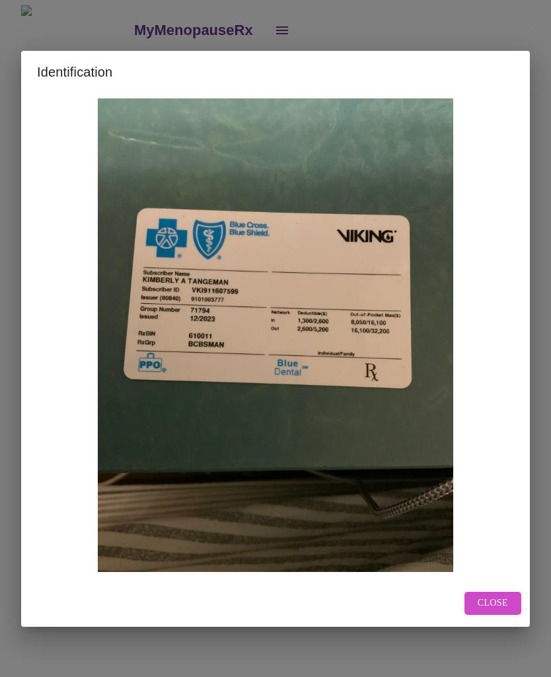
click at [502, 599] on span "Close" at bounding box center [492, 603] width 30 height 17
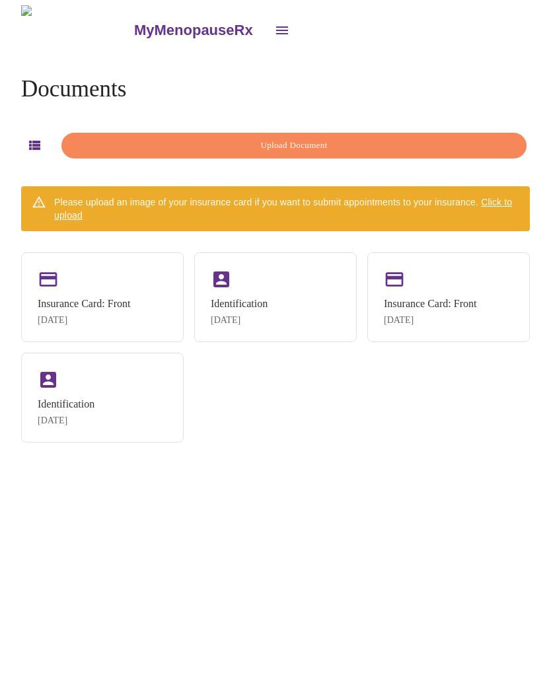
click at [290, 144] on span "Upload Document" at bounding box center [294, 145] width 434 height 15
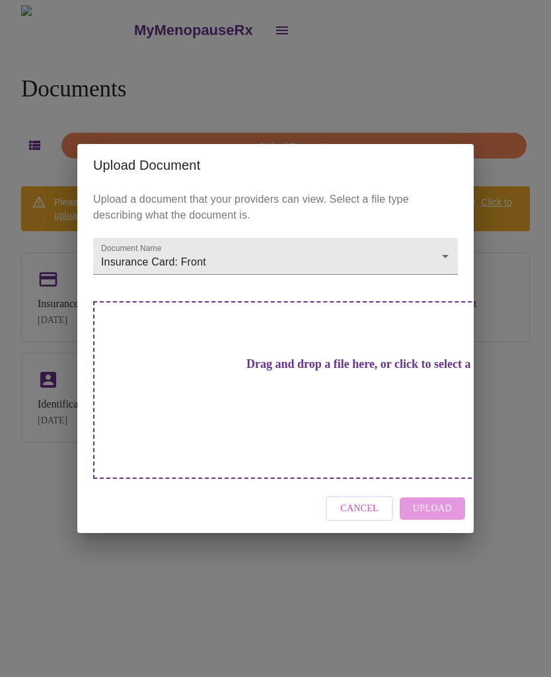
click at [361, 561] on div "Upload Document Upload a document that your providers can view. Select a file t…" at bounding box center [275, 338] width 551 height 677
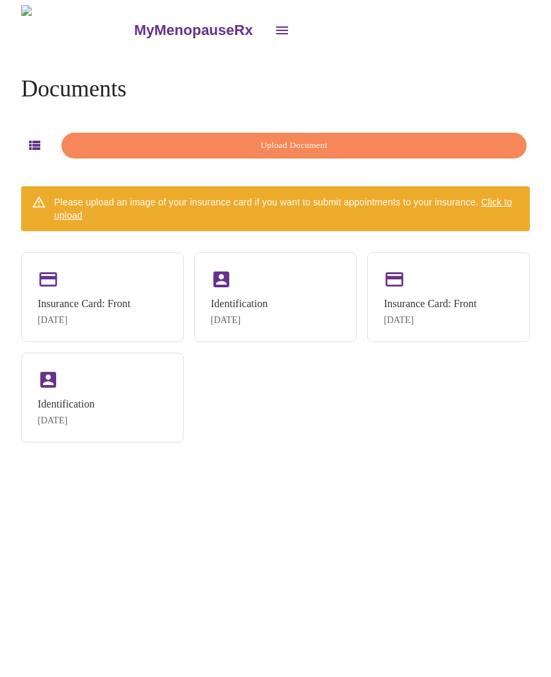
click at [284, 293] on div "Identification [DATE]" at bounding box center [275, 297] width 162 height 90
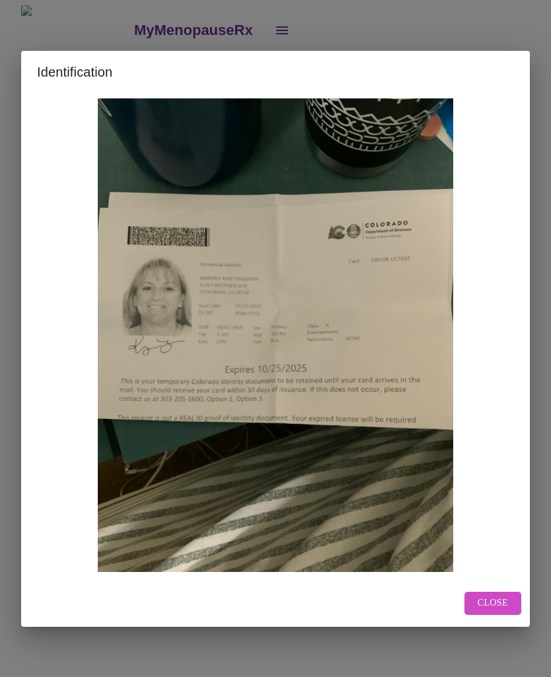
click at [507, 603] on span "Close" at bounding box center [492, 603] width 30 height 17
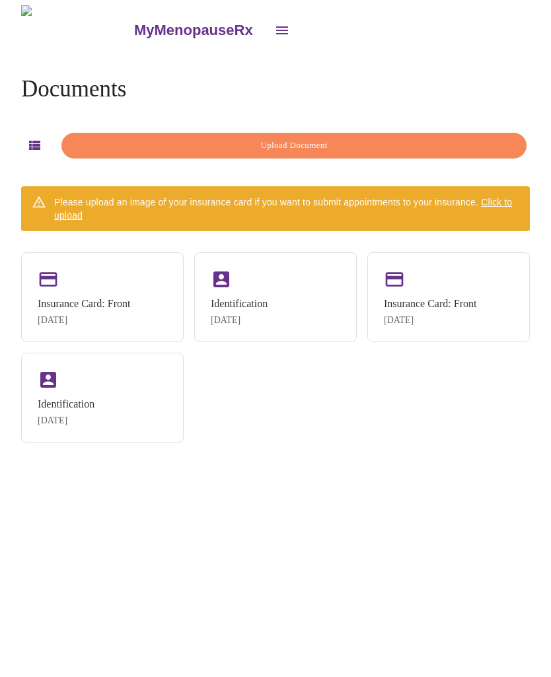
click at [276, 285] on div "Identification [DATE]" at bounding box center [275, 297] width 162 height 90
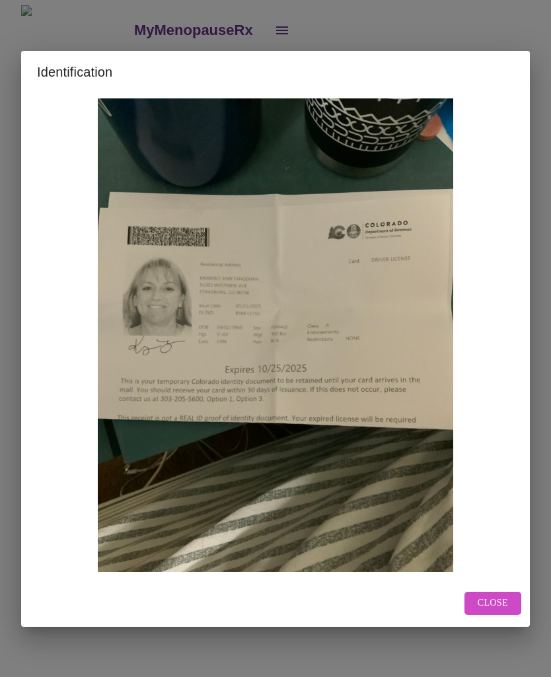
click at [498, 596] on span "Close" at bounding box center [492, 603] width 30 height 17
